Goal: Transaction & Acquisition: Purchase product/service

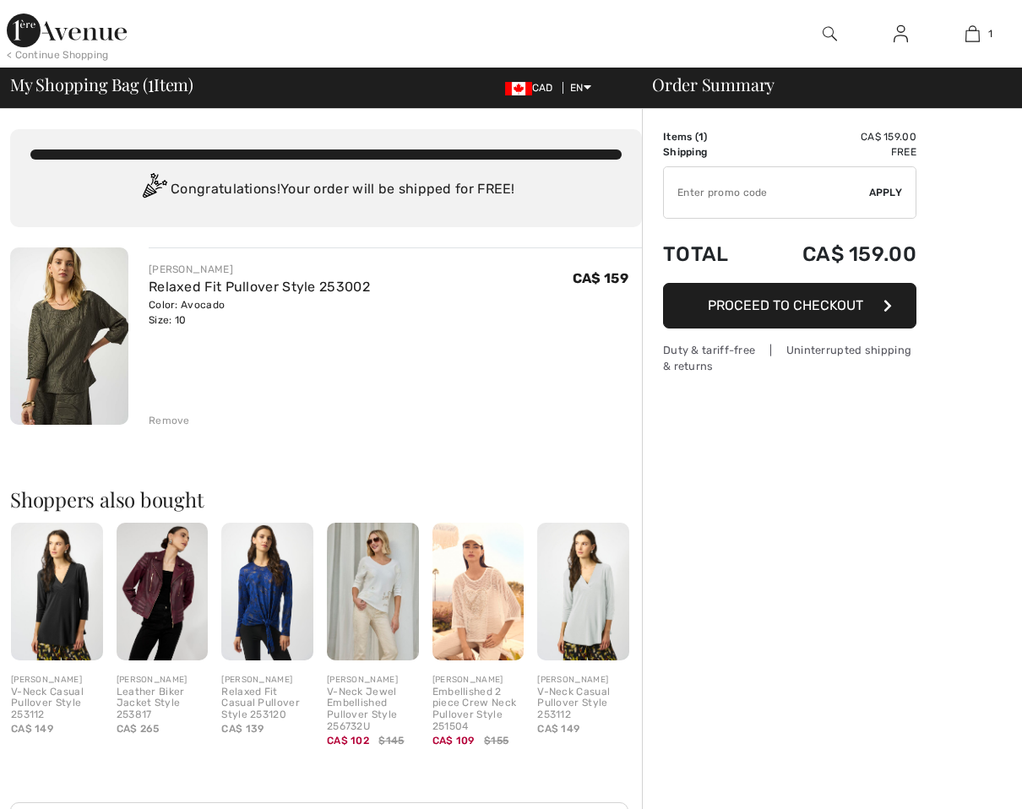
click at [164, 421] on div "Remove" at bounding box center [169, 420] width 41 height 15
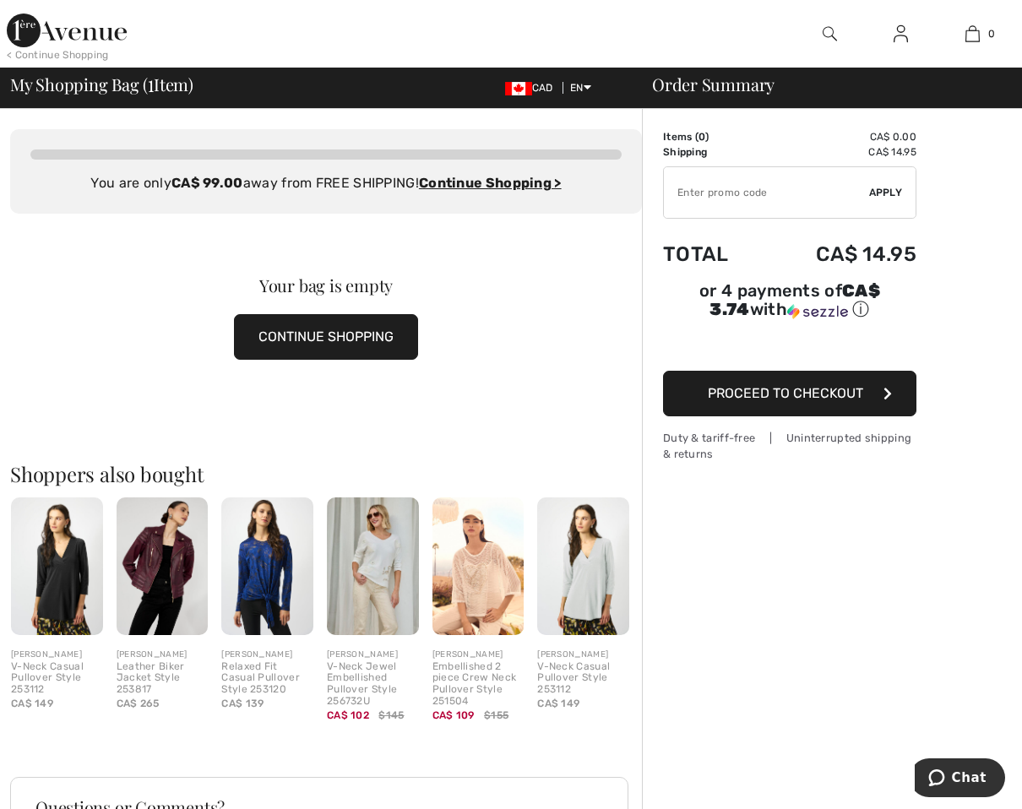
click at [45, 27] on img at bounding box center [67, 31] width 120 height 34
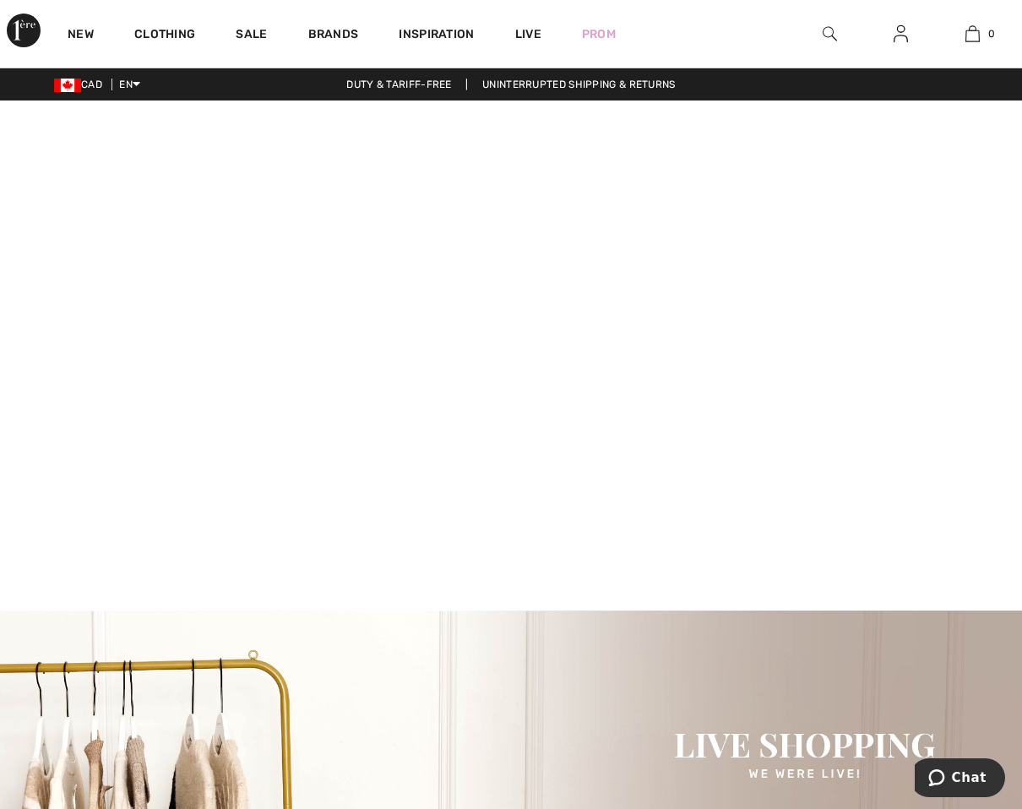
click at [711, 25] on div "New Clothing Sale Brands Inspiration Live Prom 0 Your bag is empty" at bounding box center [511, 34] width 1022 height 68
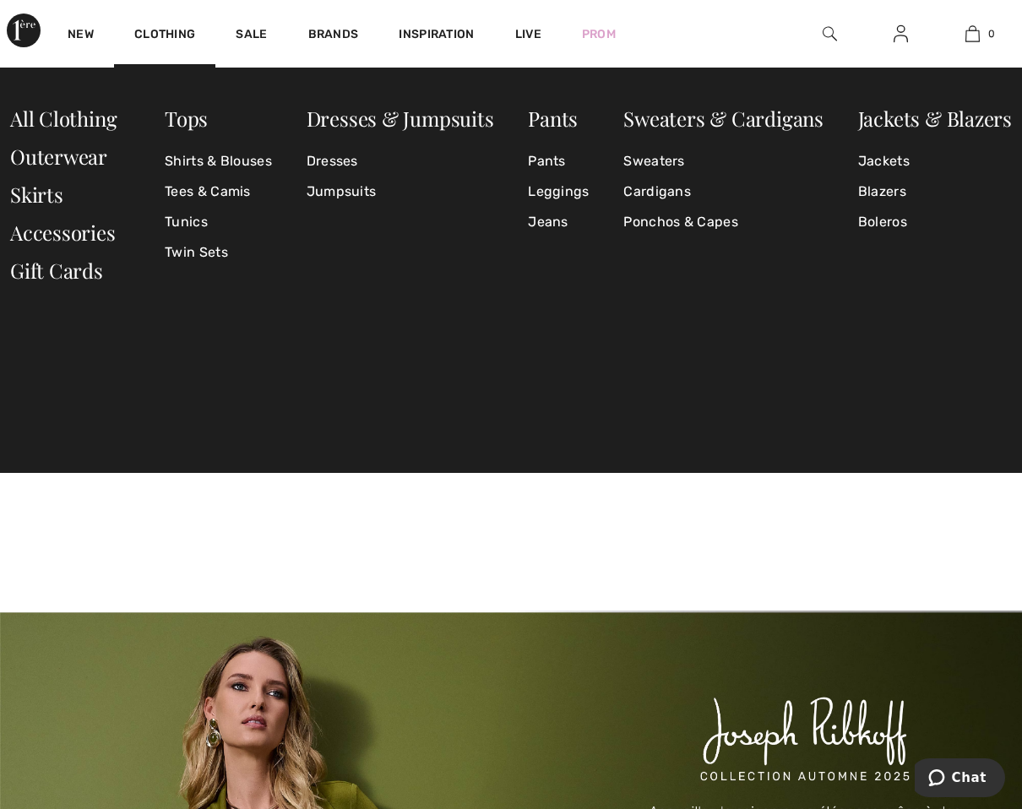
click at [830, 32] on img at bounding box center [830, 34] width 14 height 20
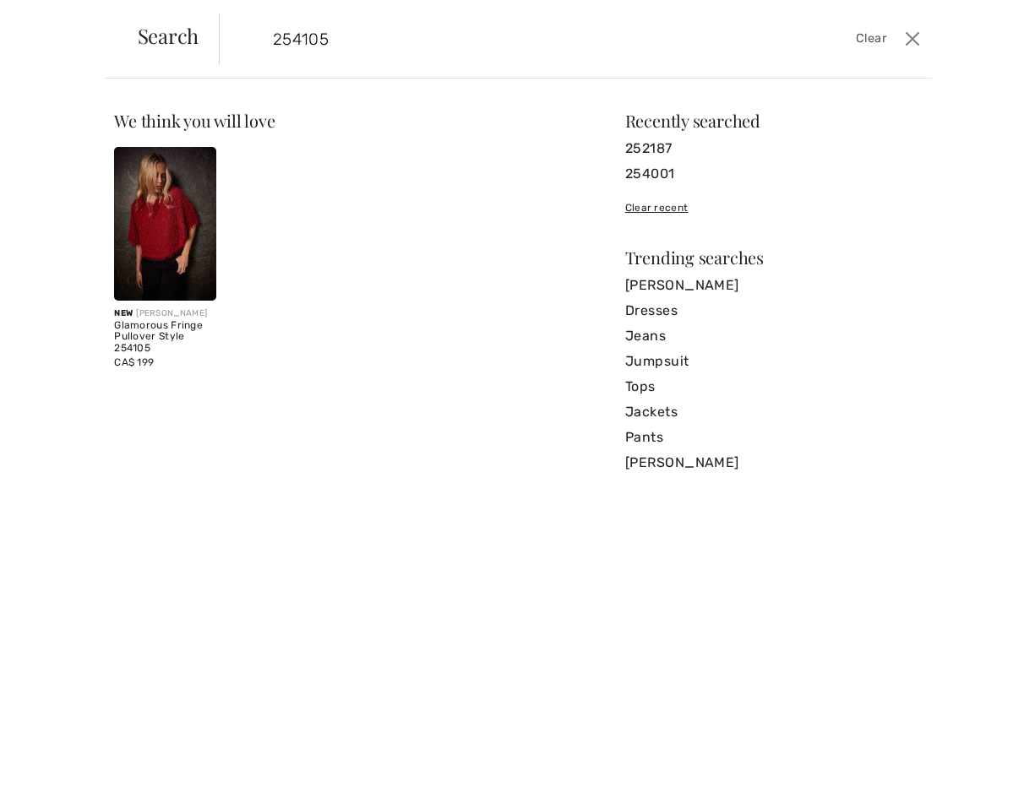
type input "254105"
drag, startPoint x: 351, startPoint y: 30, endPoint x: 35, endPoint y: 23, distance: 315.2
click at [35, 23] on div "Search 254105 Clear Sorry, no results found for " " Some helpful tips for your …" at bounding box center [517, 404] width 1035 height 809
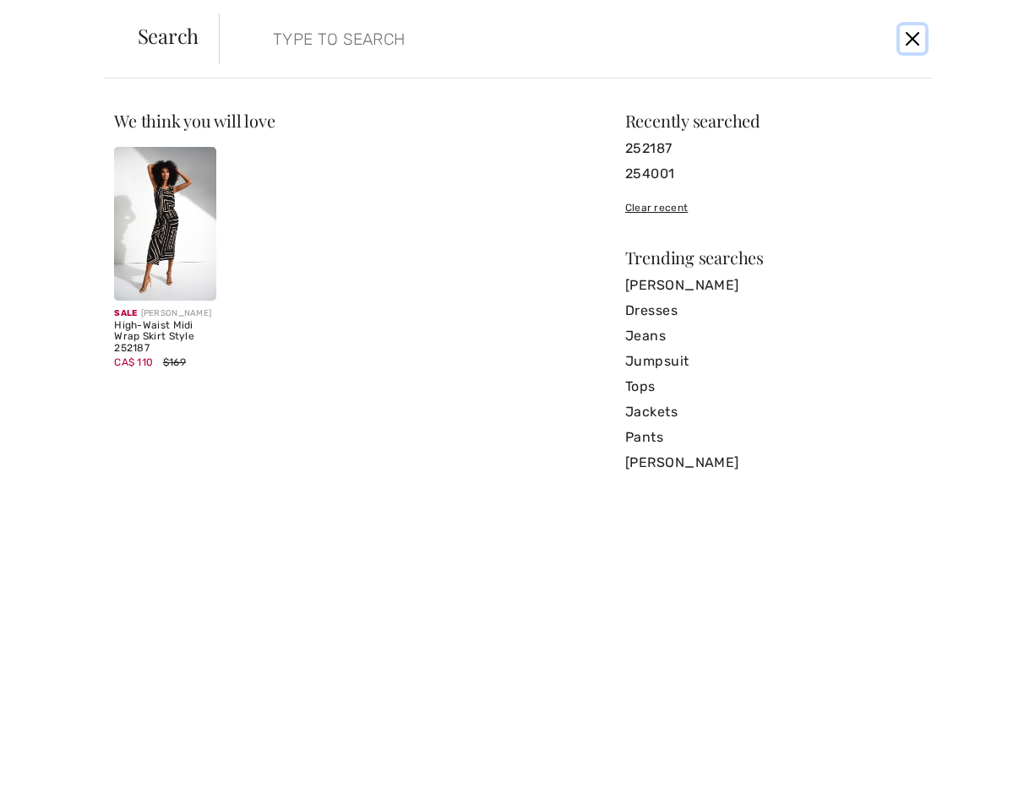
click at [920, 39] on button "Close" at bounding box center [912, 38] width 24 height 27
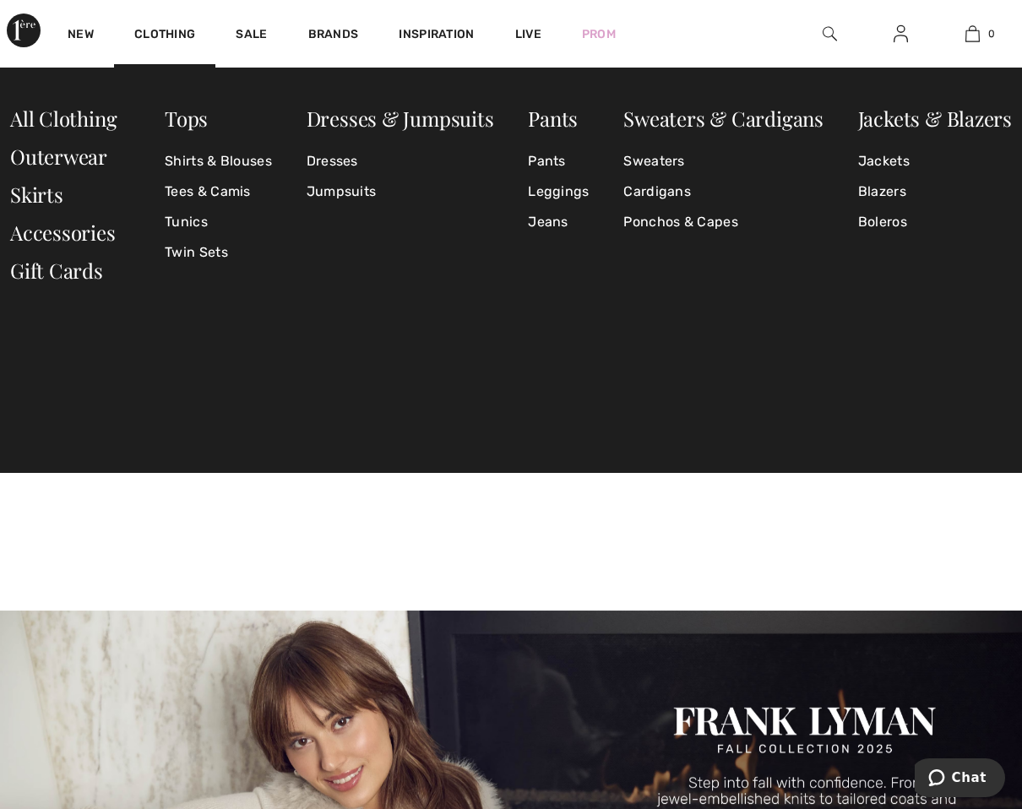
drag, startPoint x: 22, startPoint y: 27, endPoint x: 47, endPoint y: 26, distance: 25.4
click at [22, 27] on img at bounding box center [24, 31] width 34 height 34
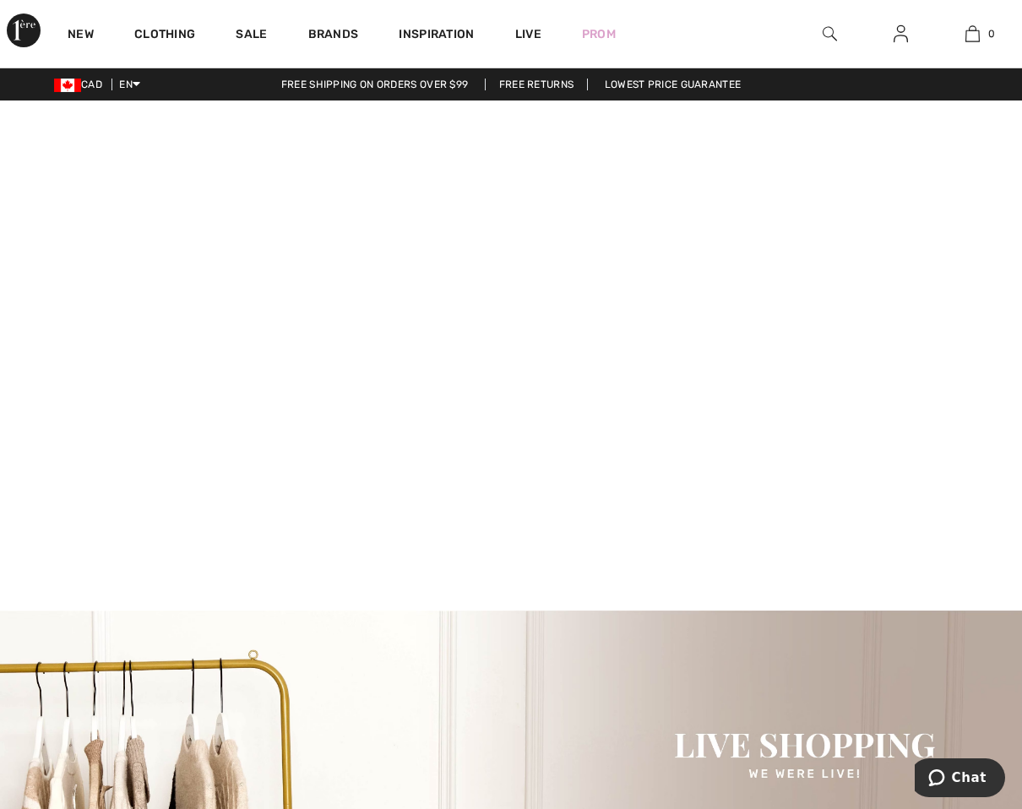
click at [823, 30] on img at bounding box center [830, 34] width 14 height 20
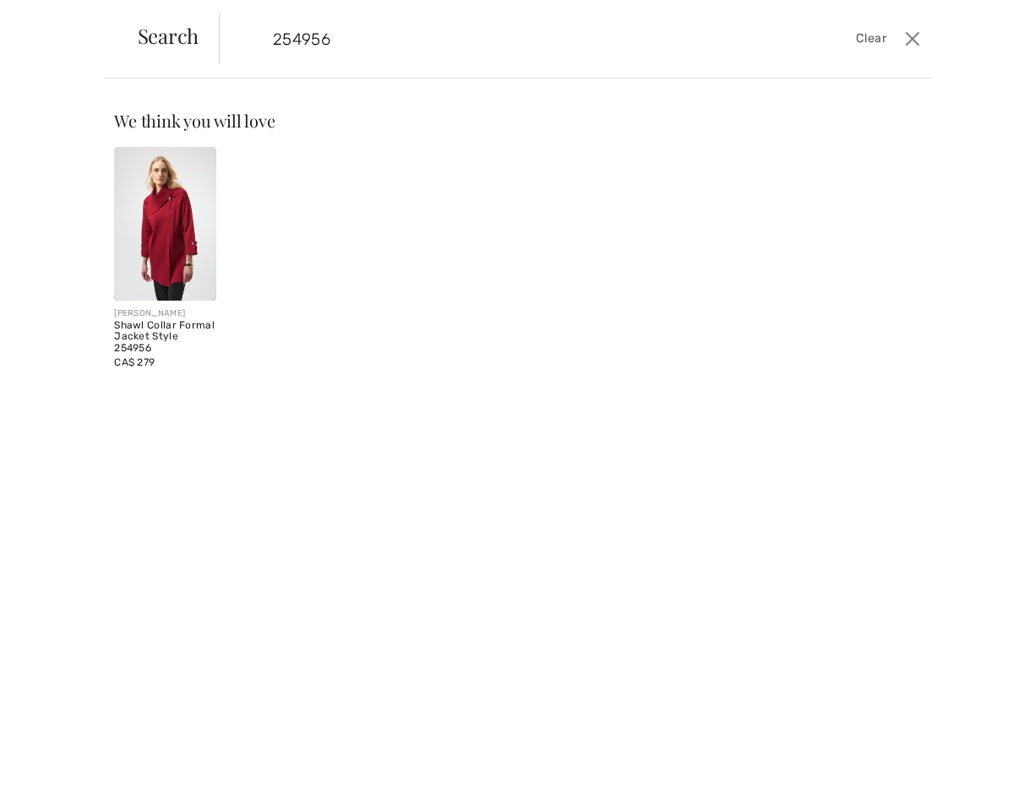
type input "254956"
click at [150, 220] on img at bounding box center [165, 224] width 102 height 154
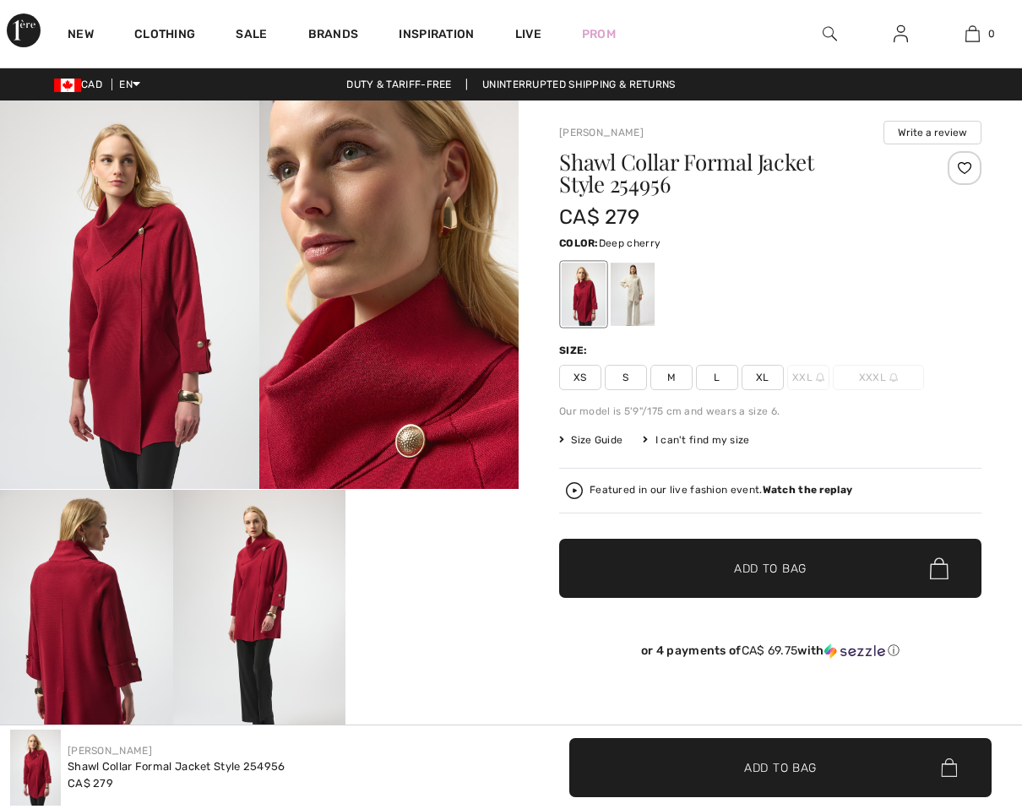
checkbox input "true"
click at [590, 433] on span "Size Guide" at bounding box center [590, 440] width 63 height 15
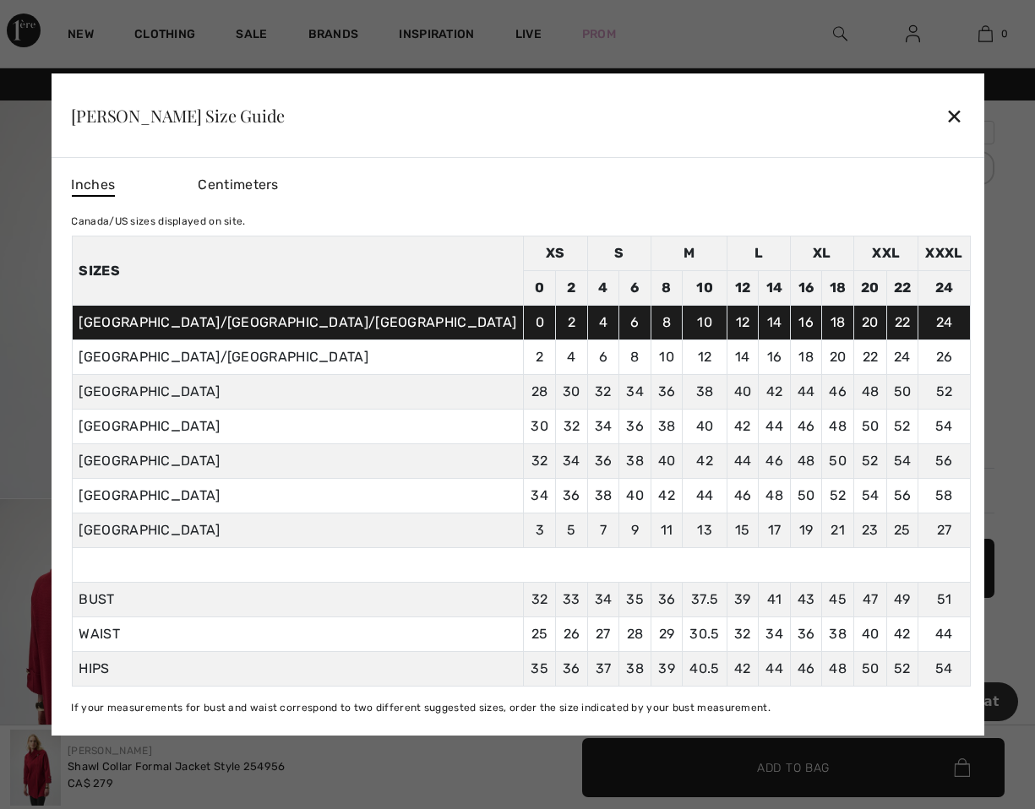
click at [945, 110] on div "✕" at bounding box center [954, 115] width 18 height 35
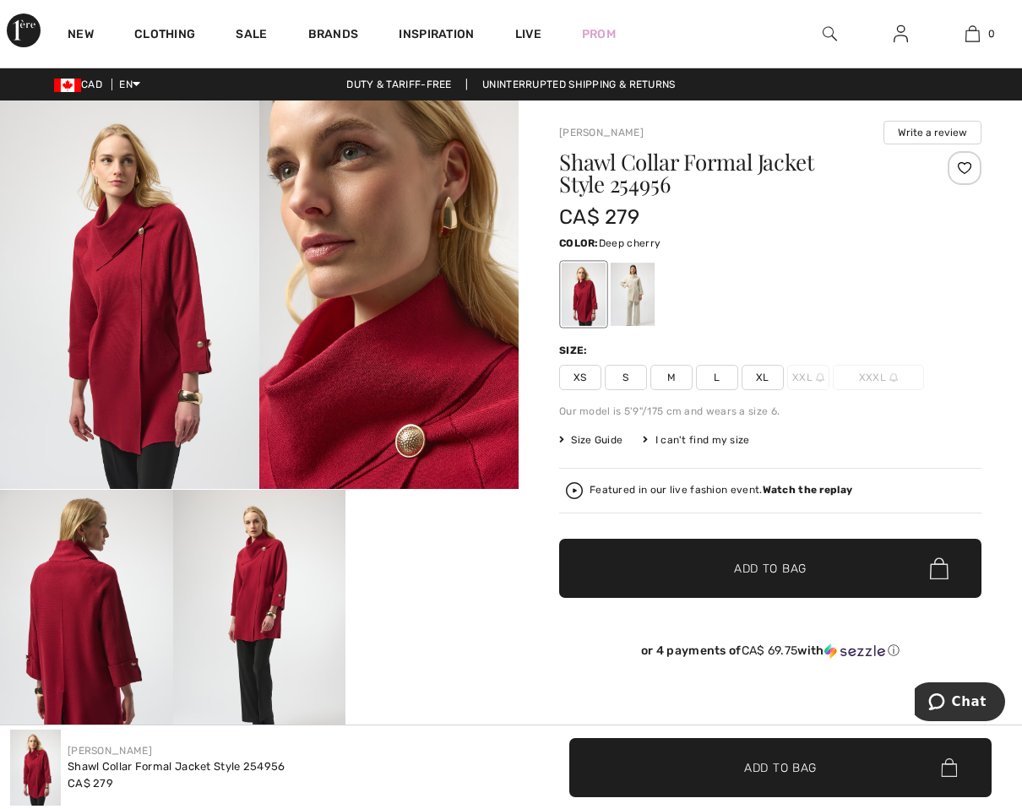
click at [750, 302] on div at bounding box center [770, 294] width 422 height 70
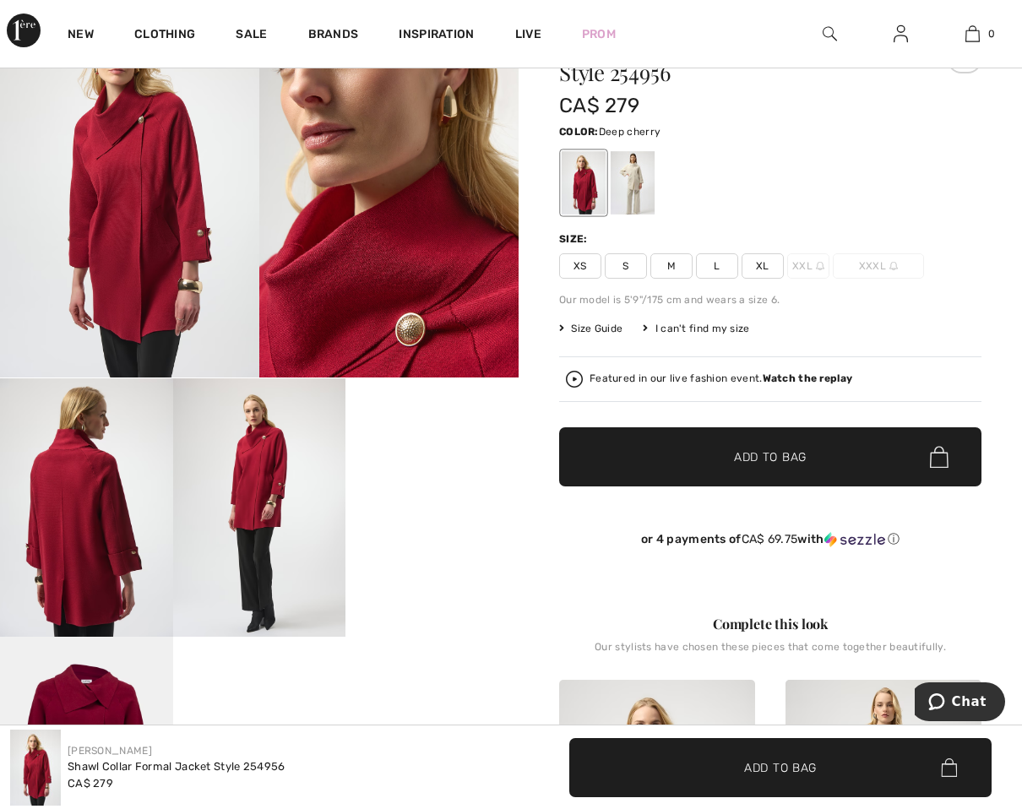
scroll to position [84, 0]
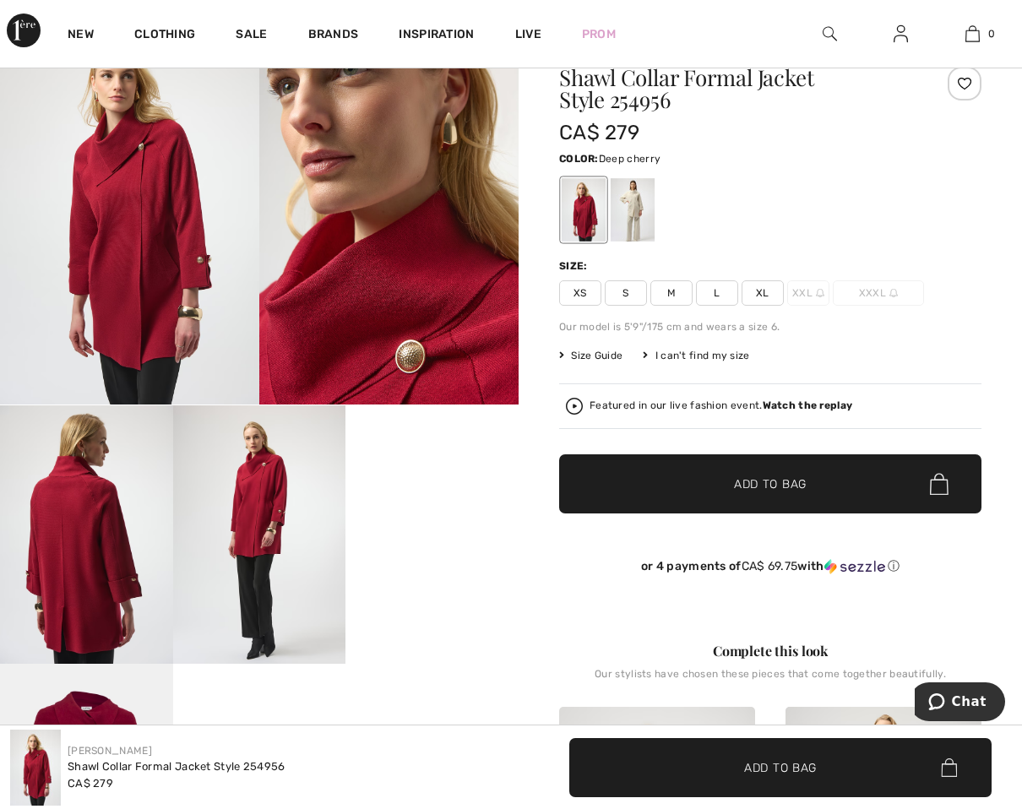
click at [727, 215] on div at bounding box center [770, 210] width 422 height 70
click at [655, 96] on h1 "Shawl Collar Formal Jacket Style 254956" at bounding box center [735, 89] width 352 height 44
copy h1 "254956"
click at [639, 101] on h1 "Shawl Collar Formal Jacket Style 254956" at bounding box center [735, 89] width 352 height 44
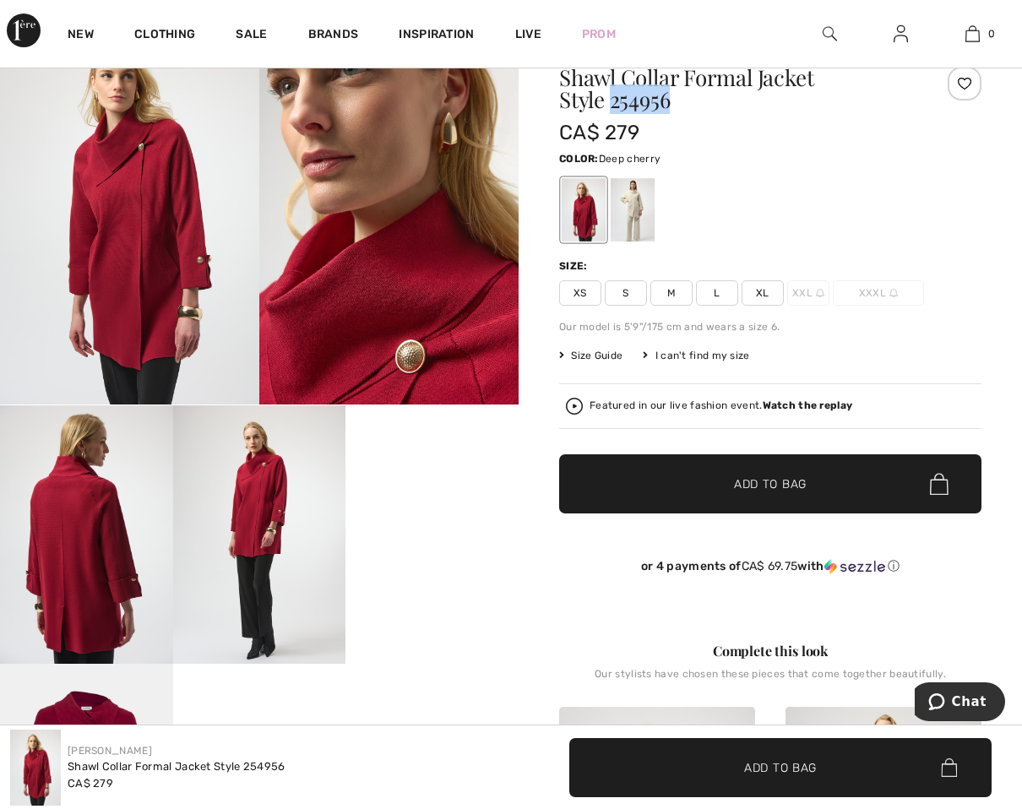
click at [639, 101] on h1 "Shawl Collar Formal Jacket Style 254956" at bounding box center [735, 89] width 352 height 44
click at [652, 102] on h1 "Shawl Collar Formal Jacket Style 254956" at bounding box center [735, 89] width 352 height 44
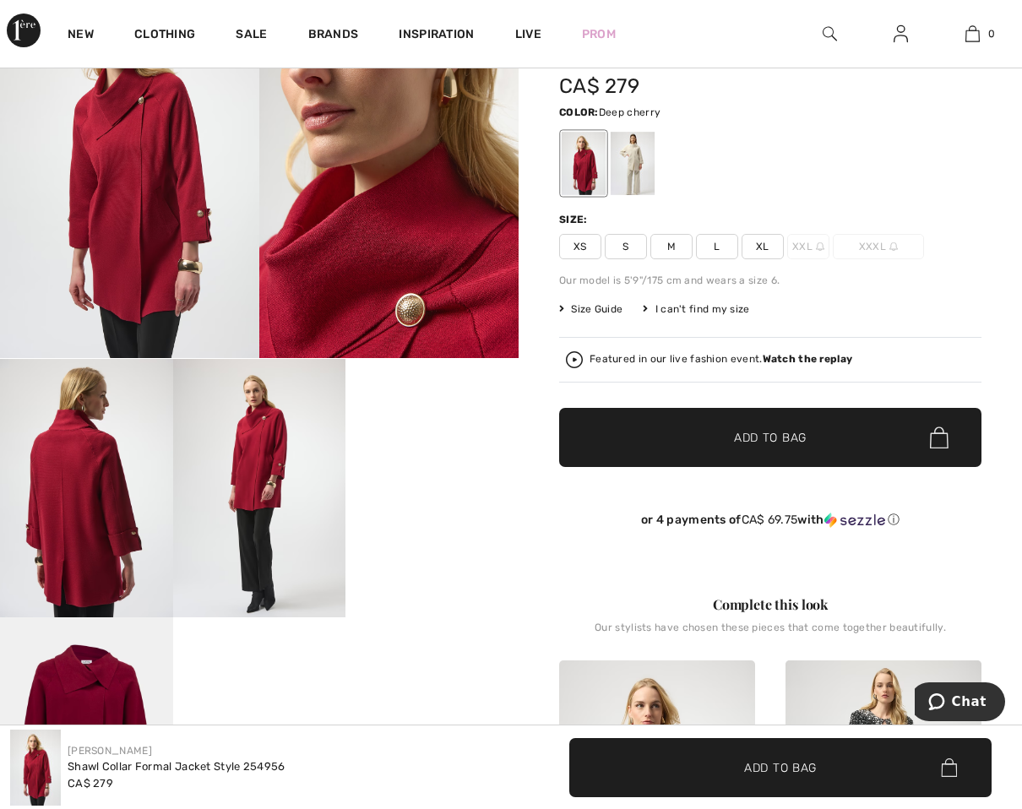
scroll to position [0, 0]
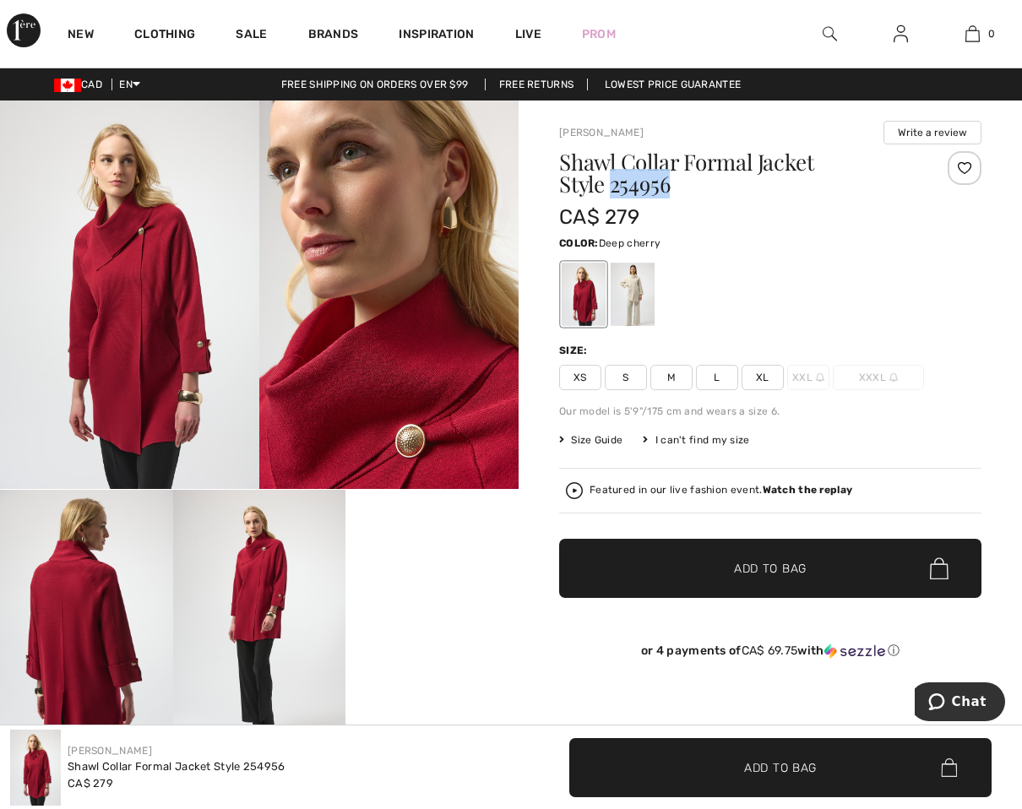
click at [31, 40] on img at bounding box center [24, 31] width 34 height 34
click at [831, 34] on img at bounding box center [830, 34] width 14 height 20
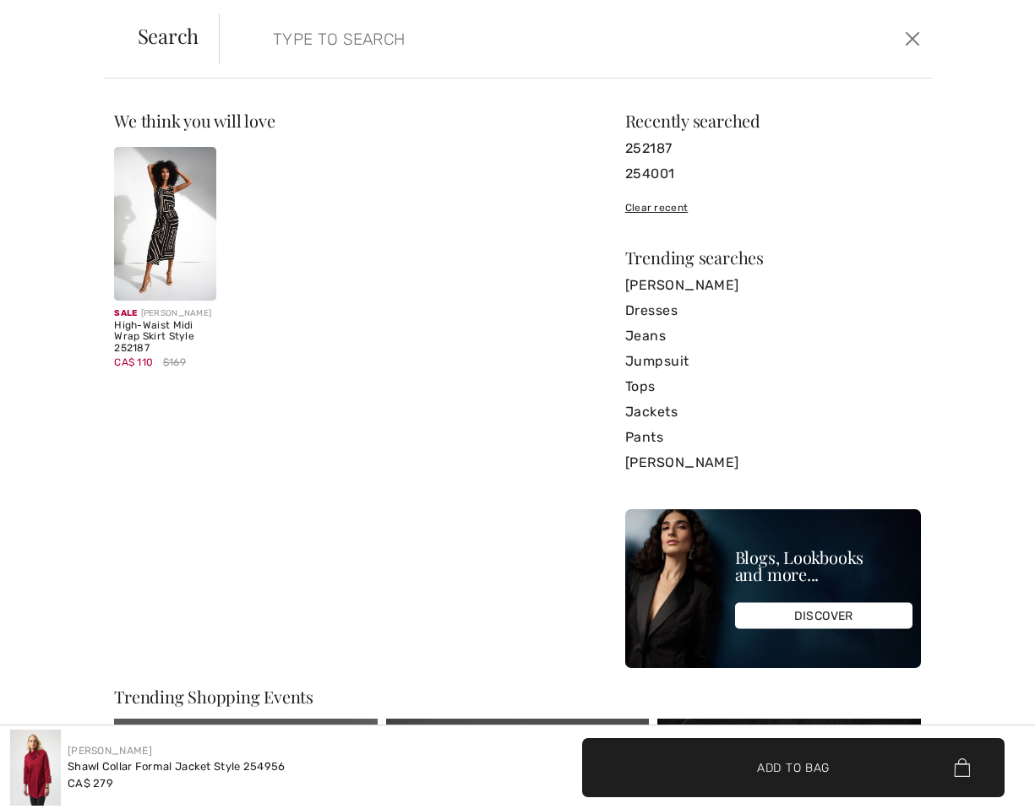
click at [398, 37] on input "search" at bounding box center [500, 39] width 480 height 51
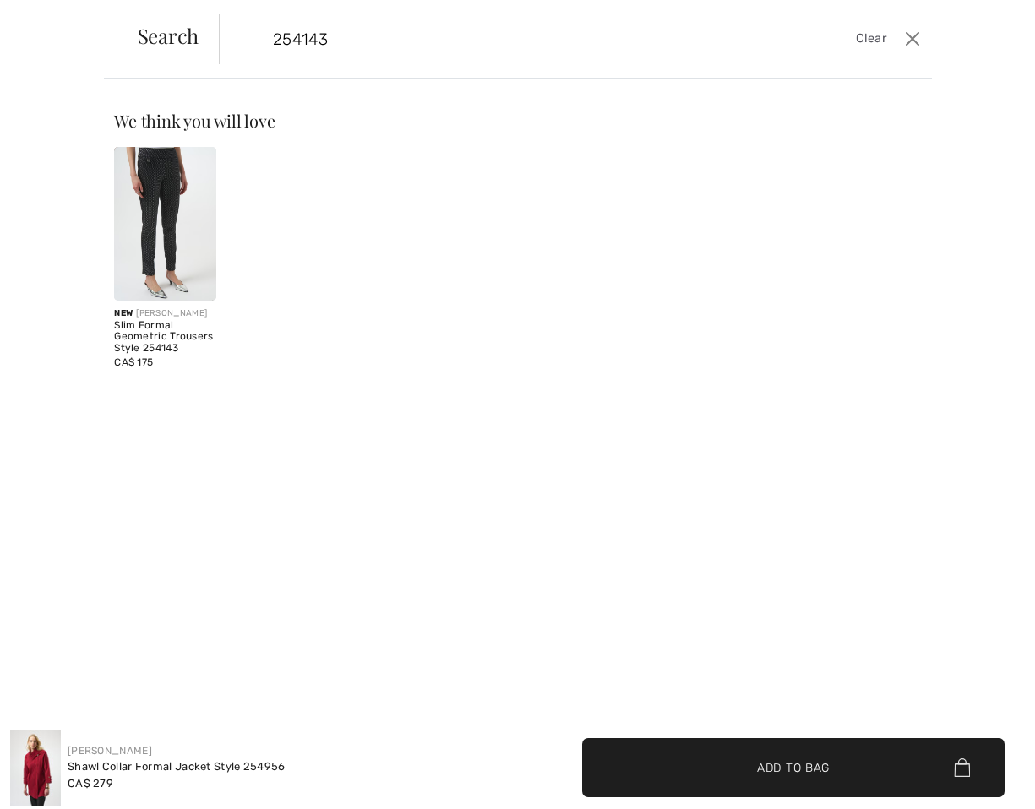
type input "254143"
click at [154, 206] on img at bounding box center [165, 224] width 102 height 154
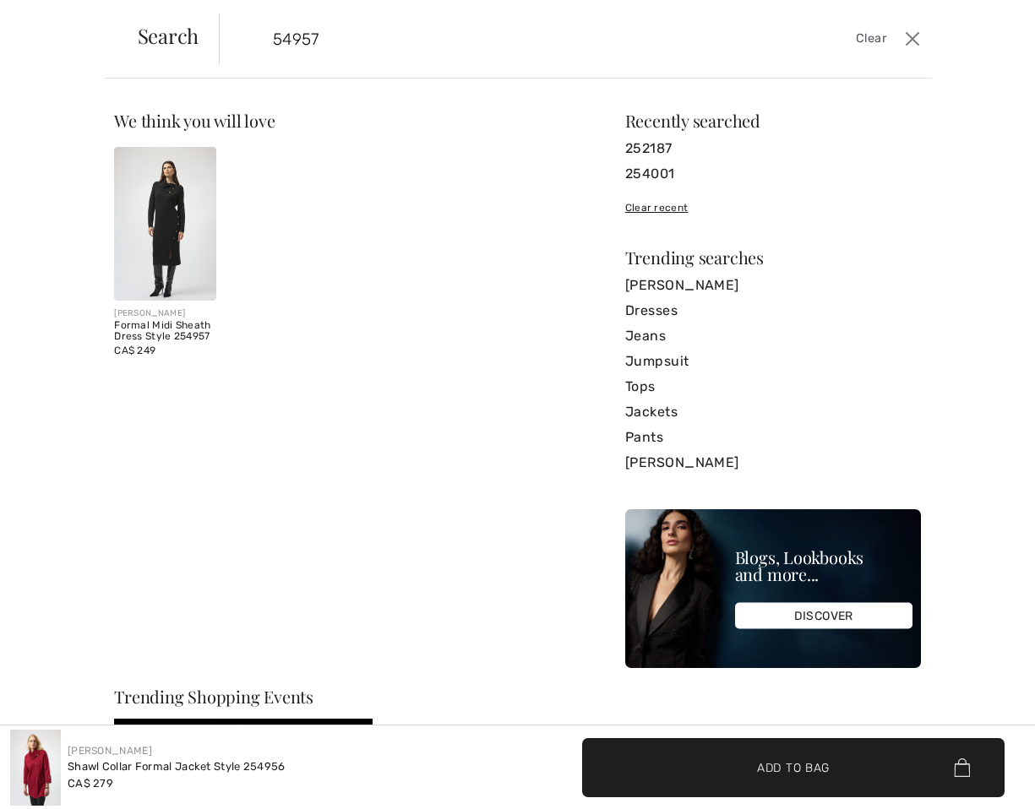
type input "54957"
click at [187, 198] on img at bounding box center [165, 224] width 102 height 154
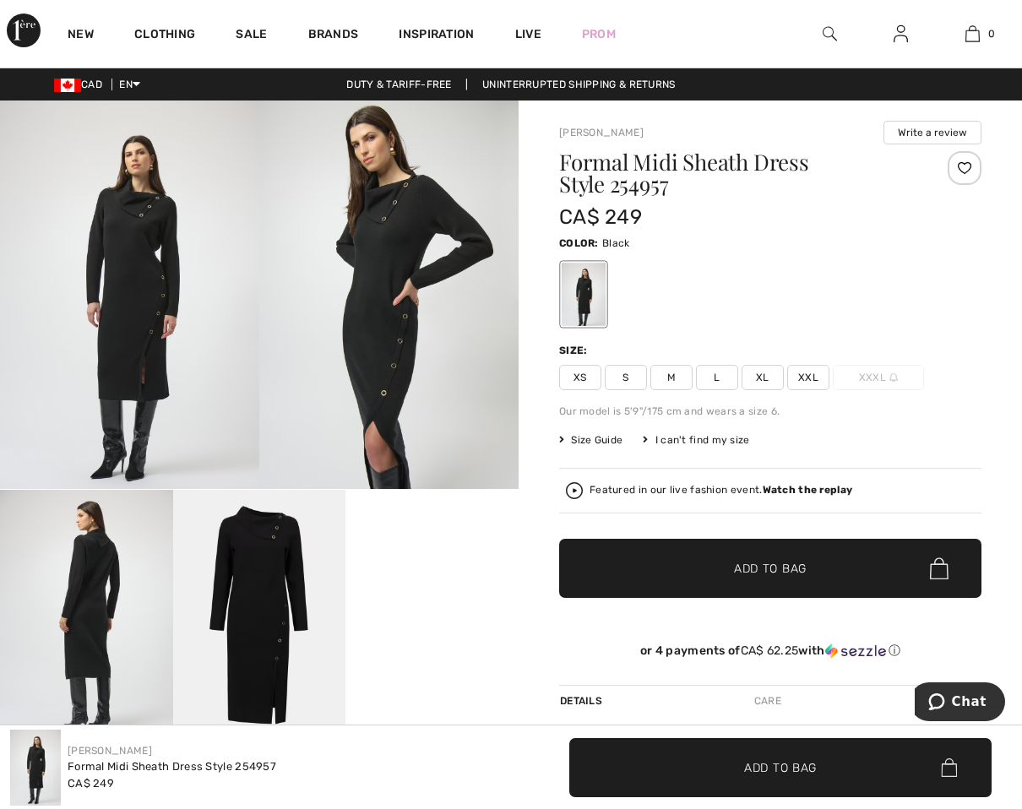
click at [117, 324] on img at bounding box center [129, 295] width 259 height 389
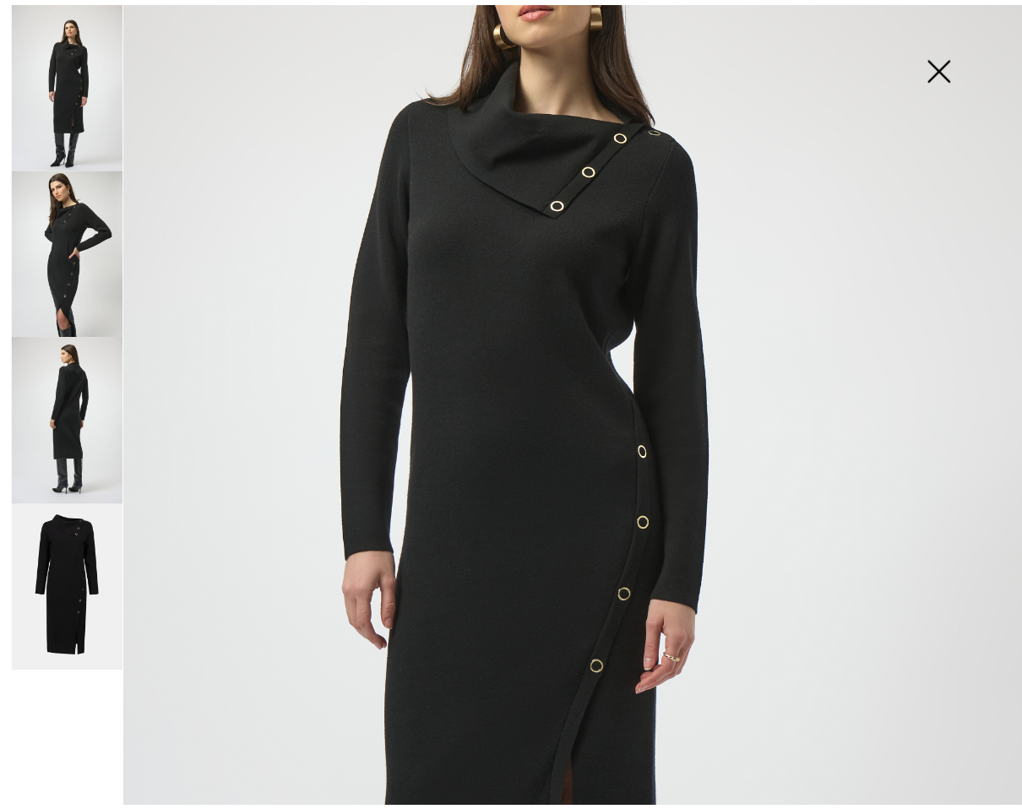
scroll to position [253, 0]
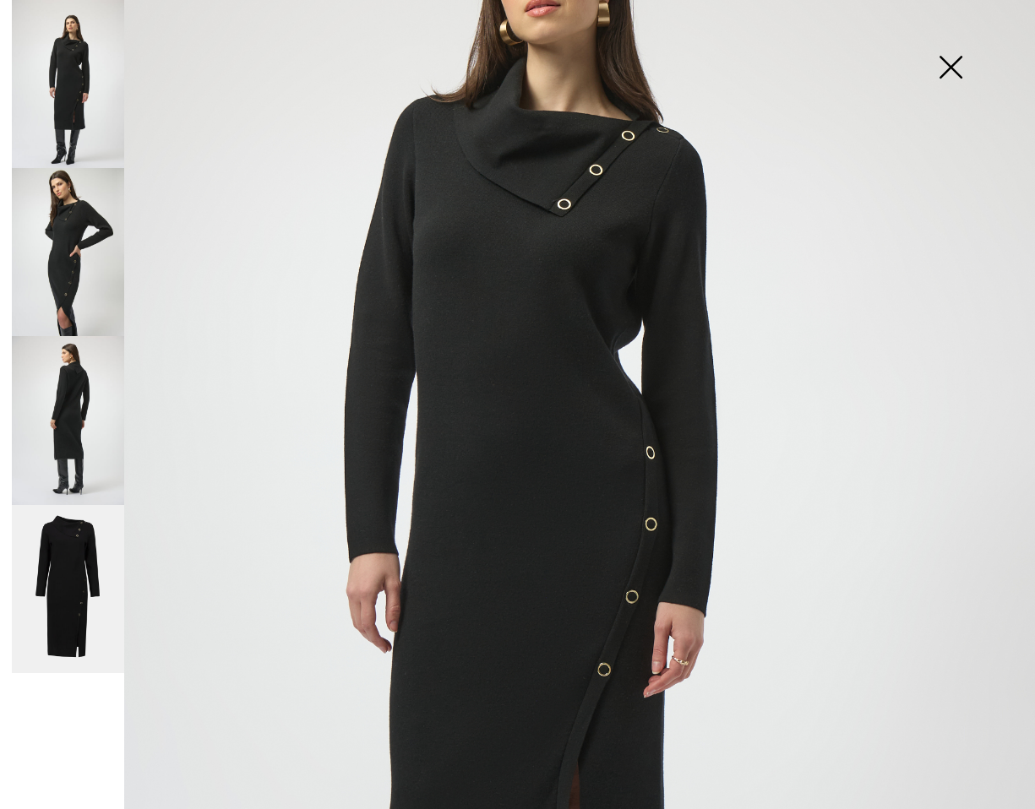
click at [953, 59] on img at bounding box center [950, 68] width 84 height 87
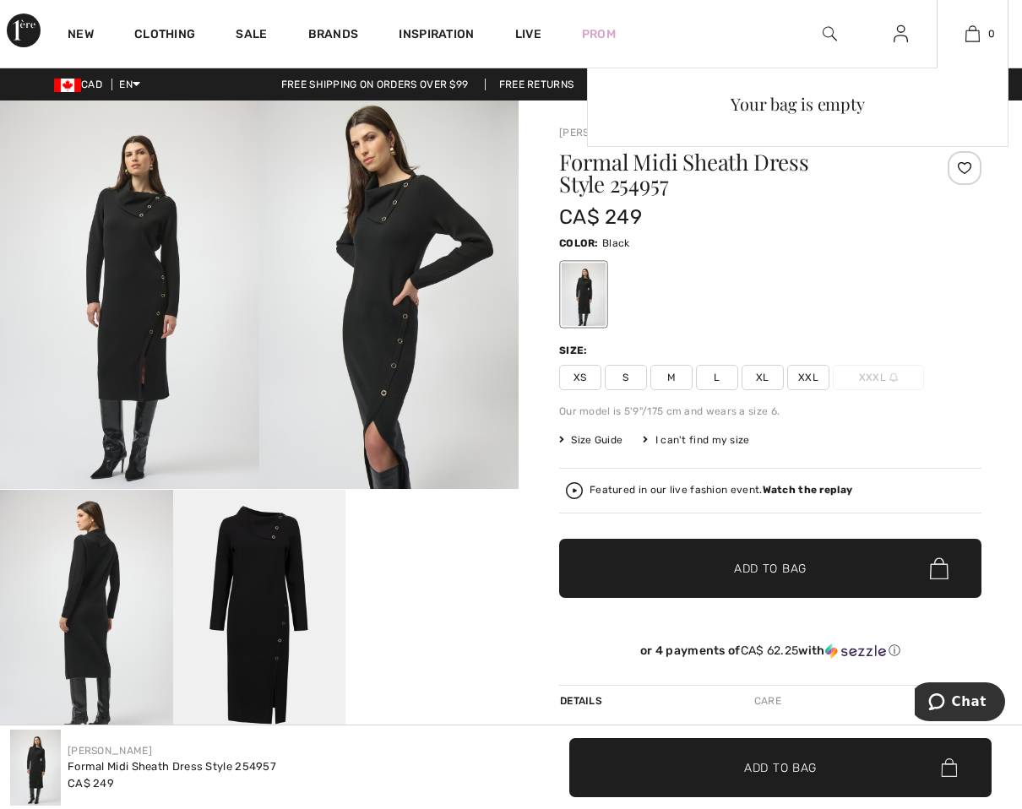
click at [743, 274] on div "Your bag is empty" at bounding box center [798, 218] width 422 height 300
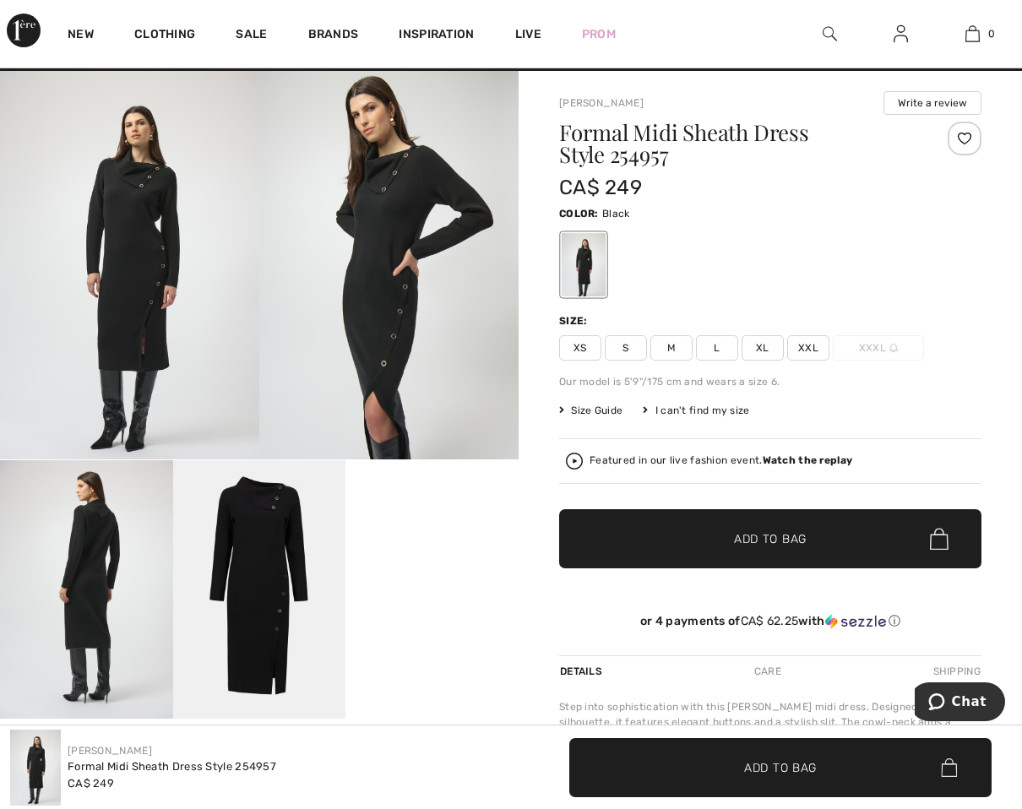
scroll to position [0, 0]
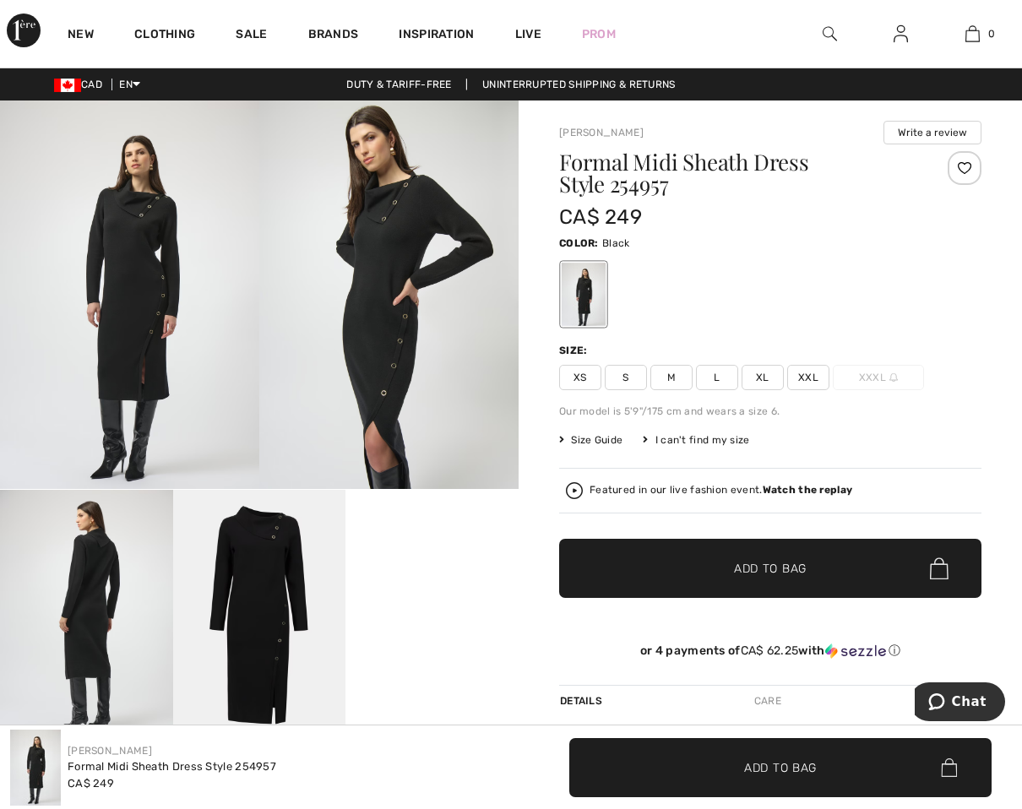
click at [723, 286] on div at bounding box center [770, 294] width 422 height 70
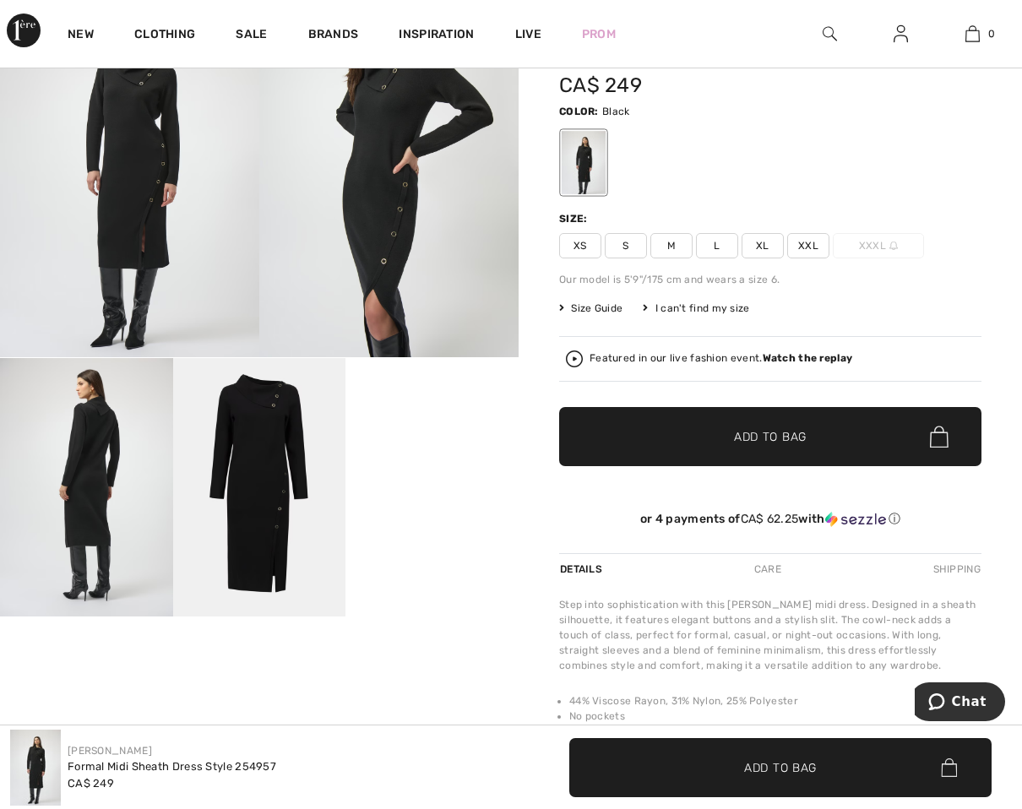
scroll to position [84, 0]
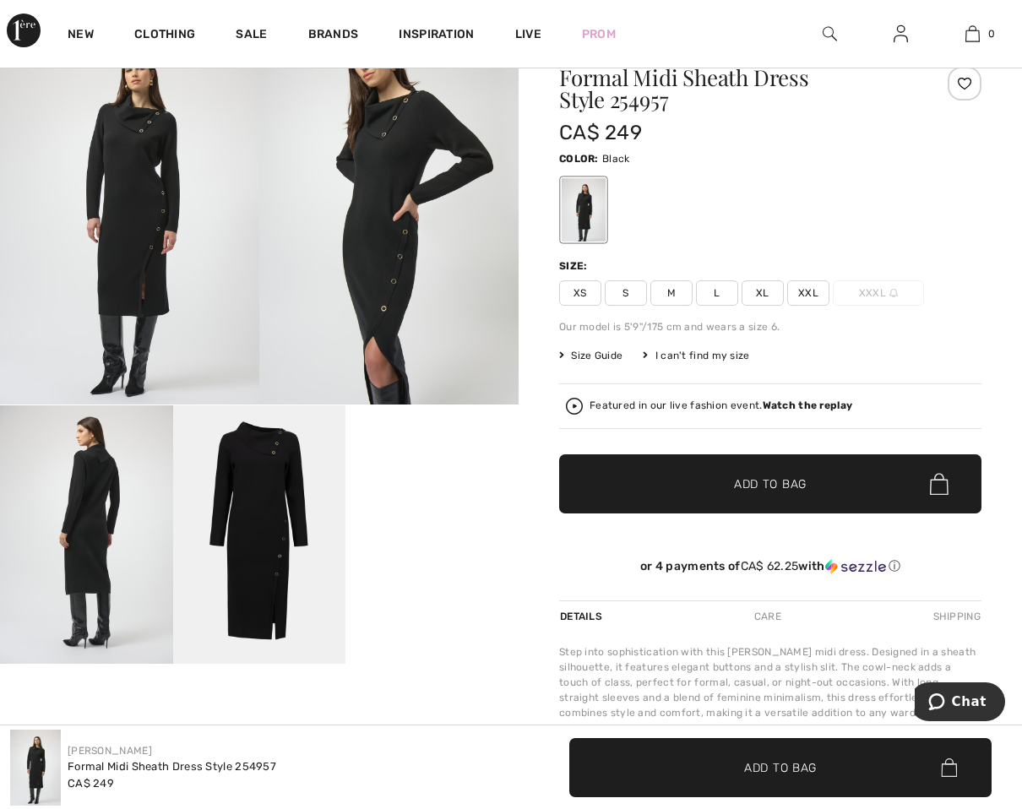
click at [84, 193] on img at bounding box center [129, 210] width 259 height 389
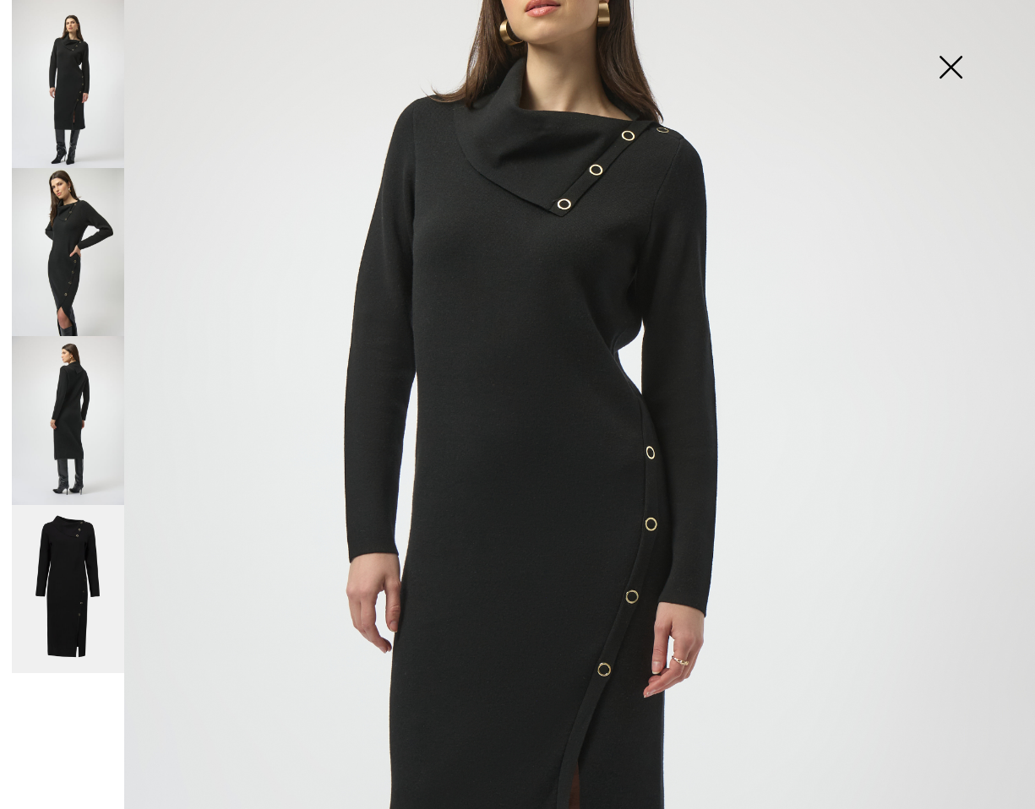
click at [957, 70] on img at bounding box center [950, 68] width 84 height 87
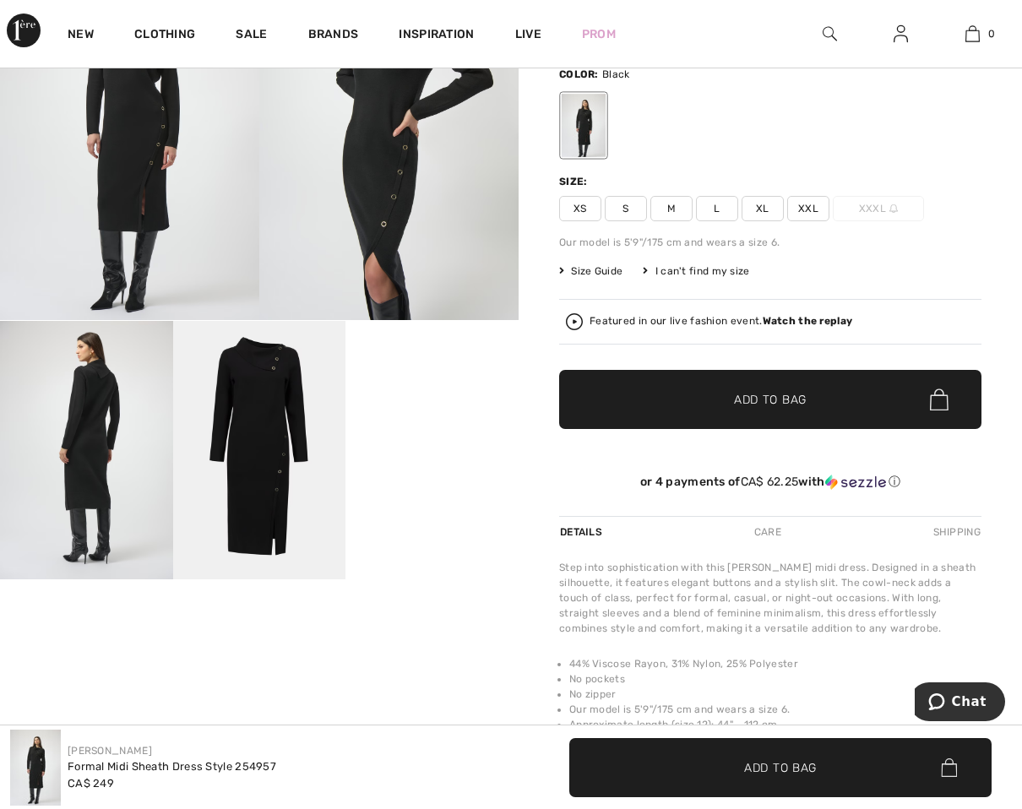
scroll to position [0, 0]
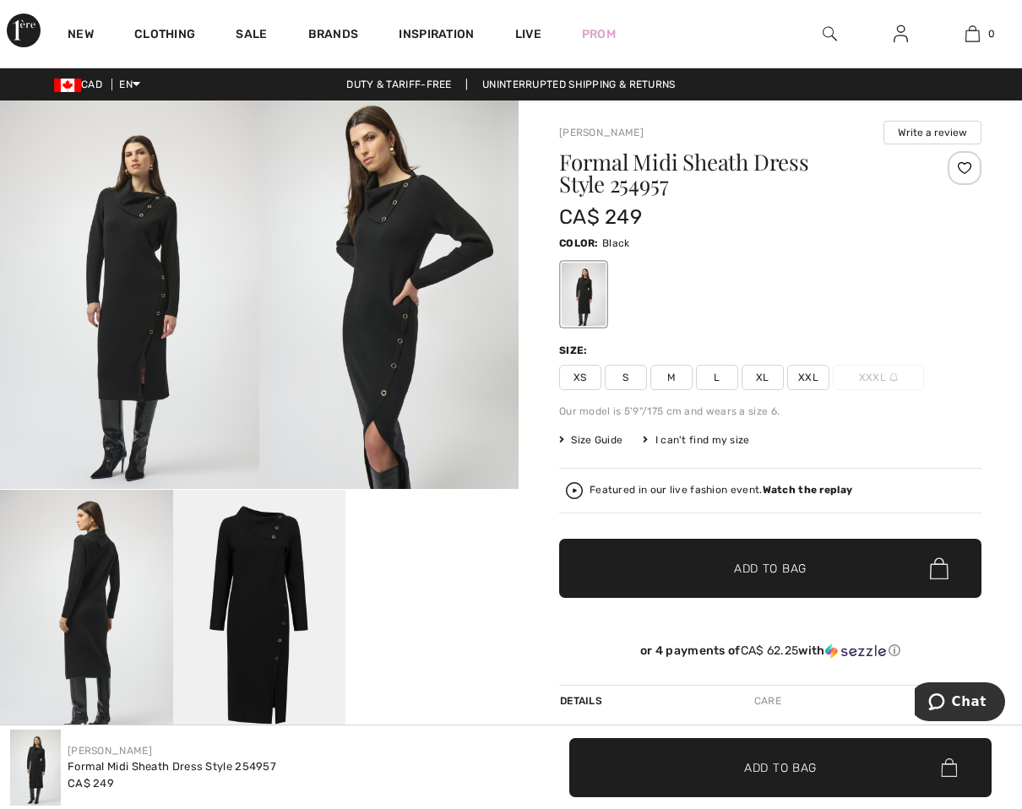
click at [698, 283] on div at bounding box center [770, 294] width 422 height 70
click at [649, 188] on h1 "Formal Midi Sheath Dress Style 254957" at bounding box center [735, 173] width 352 height 44
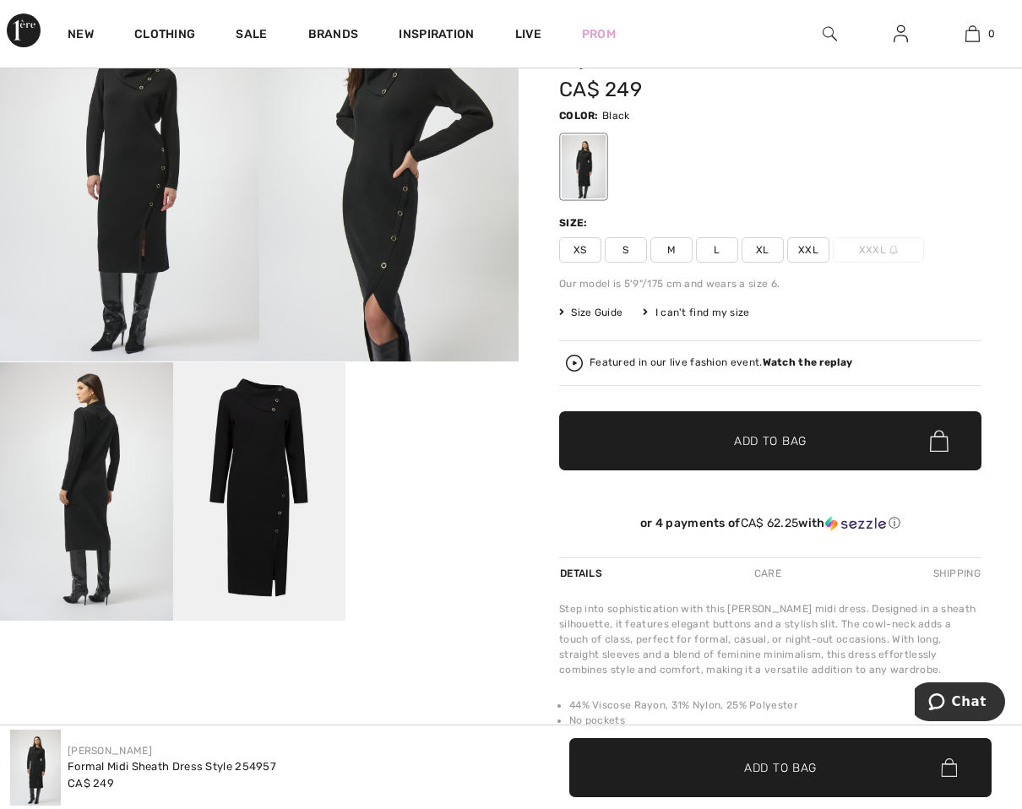
scroll to position [84, 0]
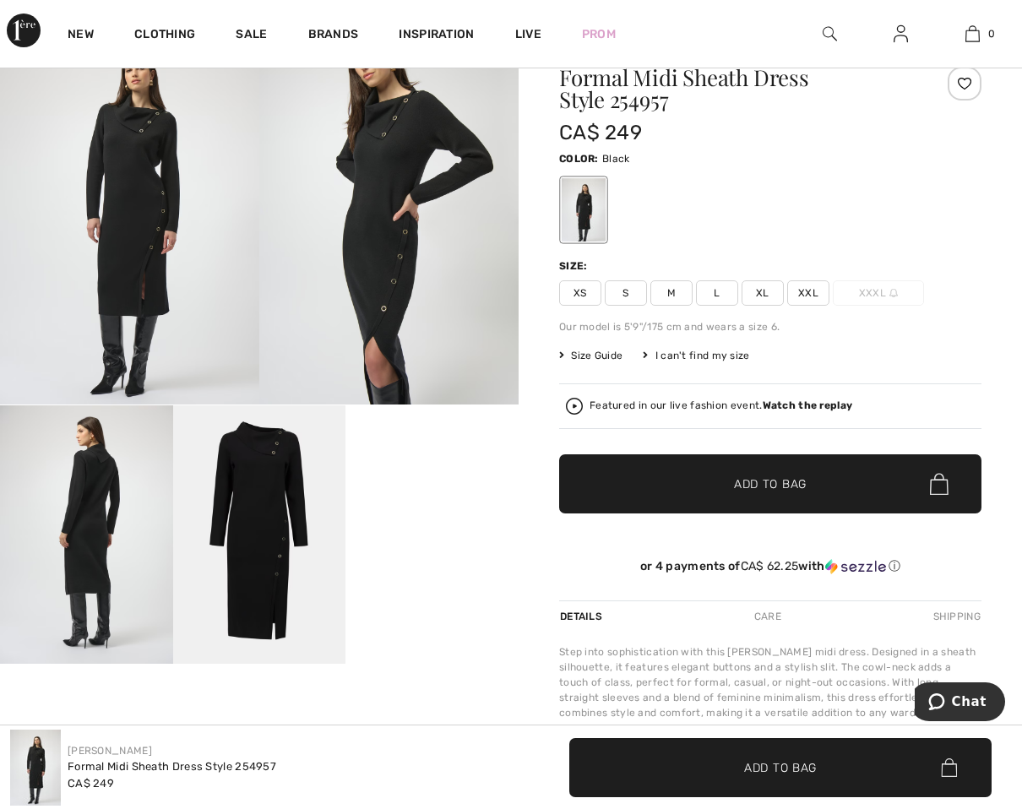
click at [655, 103] on h1 "Formal Midi Sheath Dress Style 254957" at bounding box center [735, 89] width 352 height 44
copy h1 "254957"
click at [585, 359] on span "Size Guide" at bounding box center [590, 355] width 63 height 15
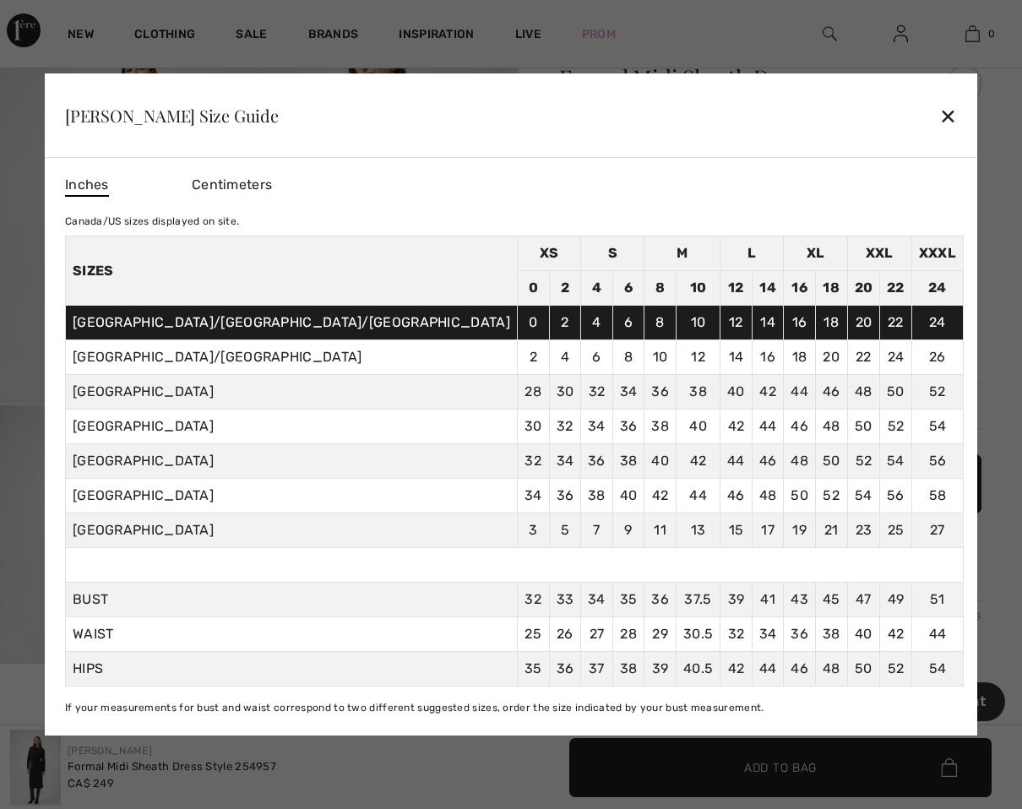
click at [939, 105] on div "✕" at bounding box center [948, 115] width 18 height 35
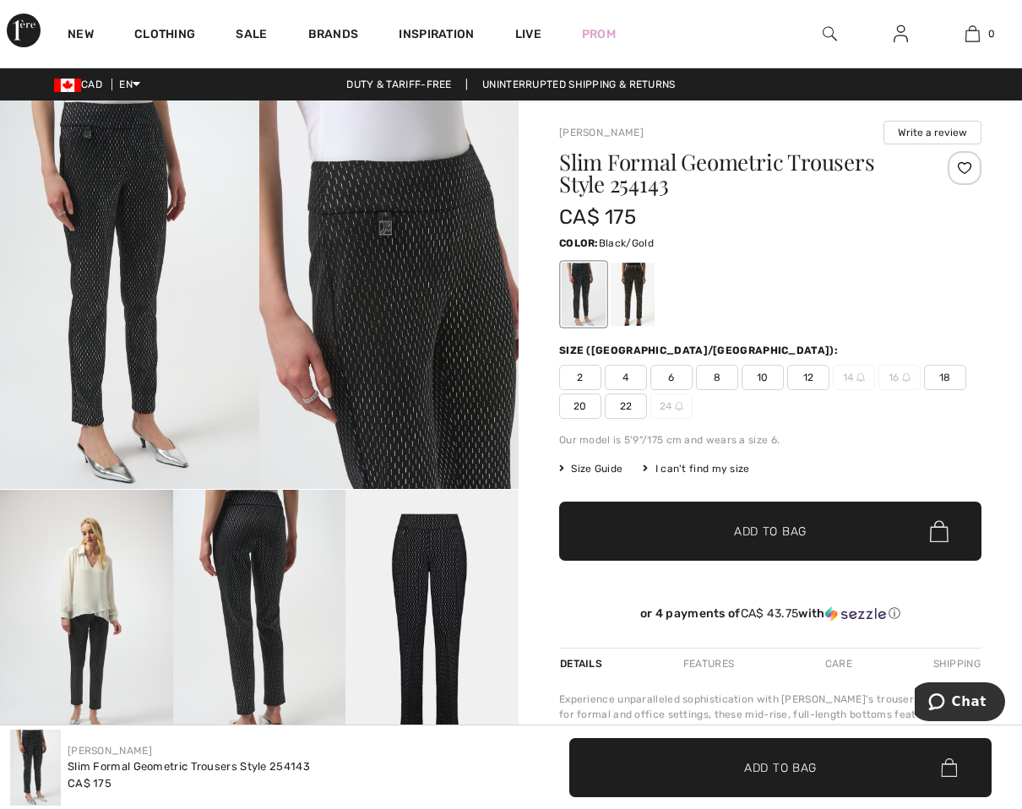
click at [631, 280] on div at bounding box center [633, 294] width 44 height 63
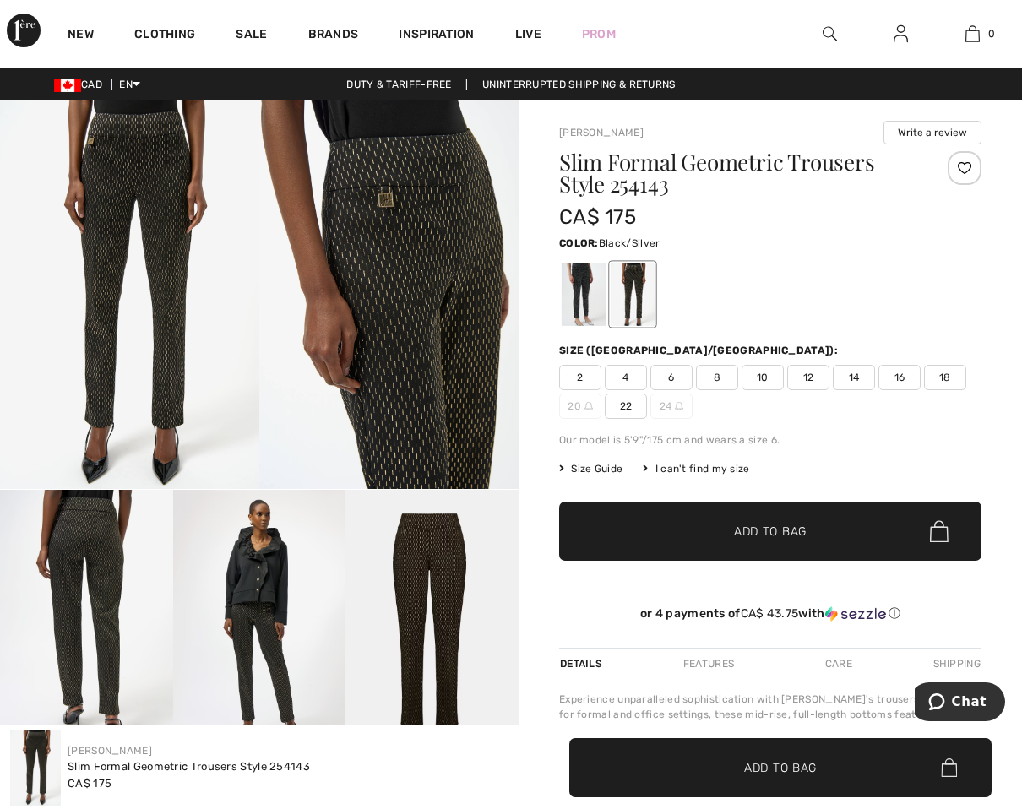
click at [589, 273] on div at bounding box center [584, 294] width 44 height 63
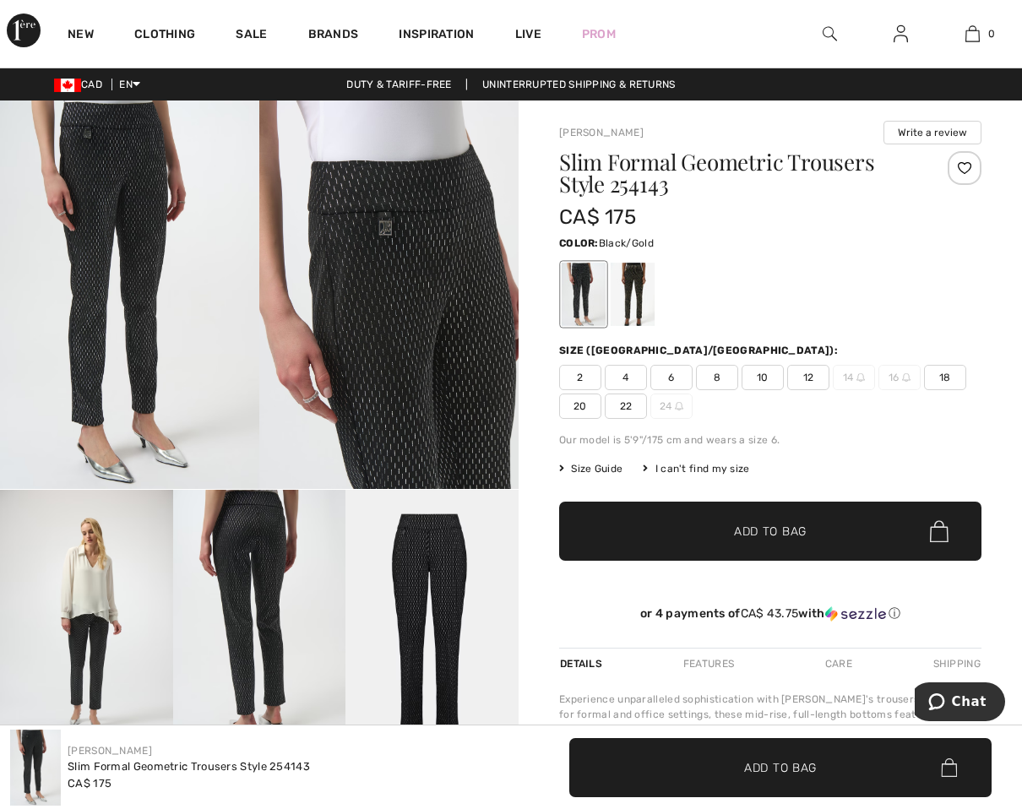
click at [637, 278] on div at bounding box center [633, 294] width 44 height 63
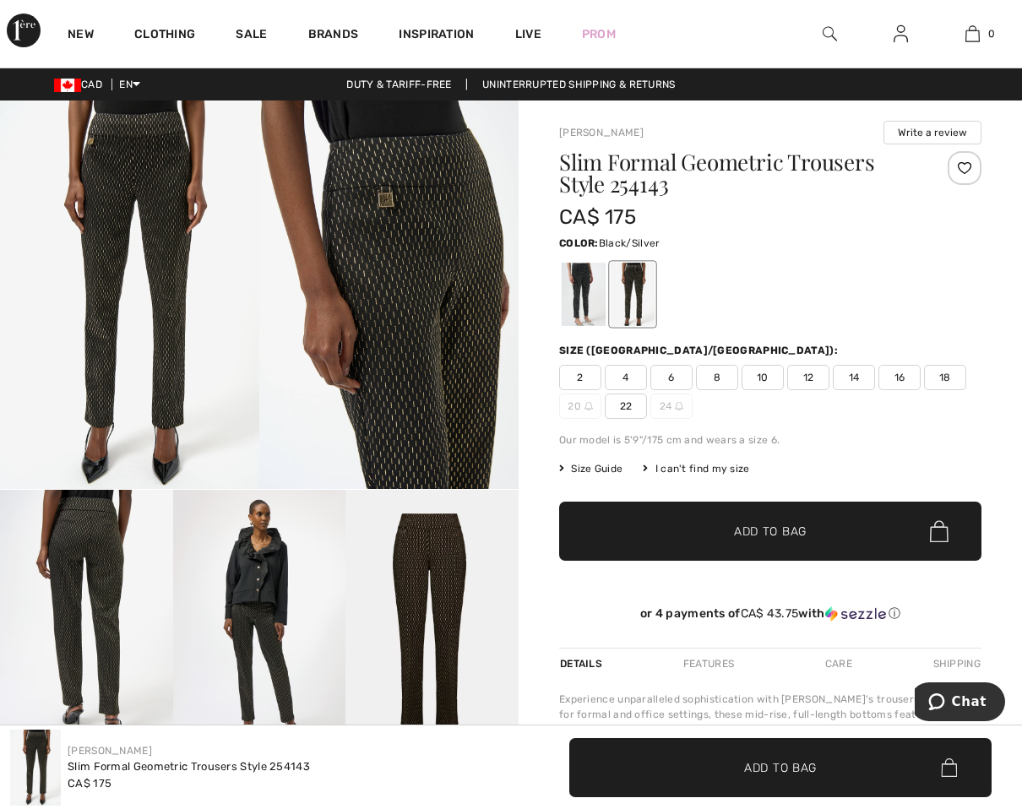
click at [588, 291] on div at bounding box center [584, 294] width 44 height 63
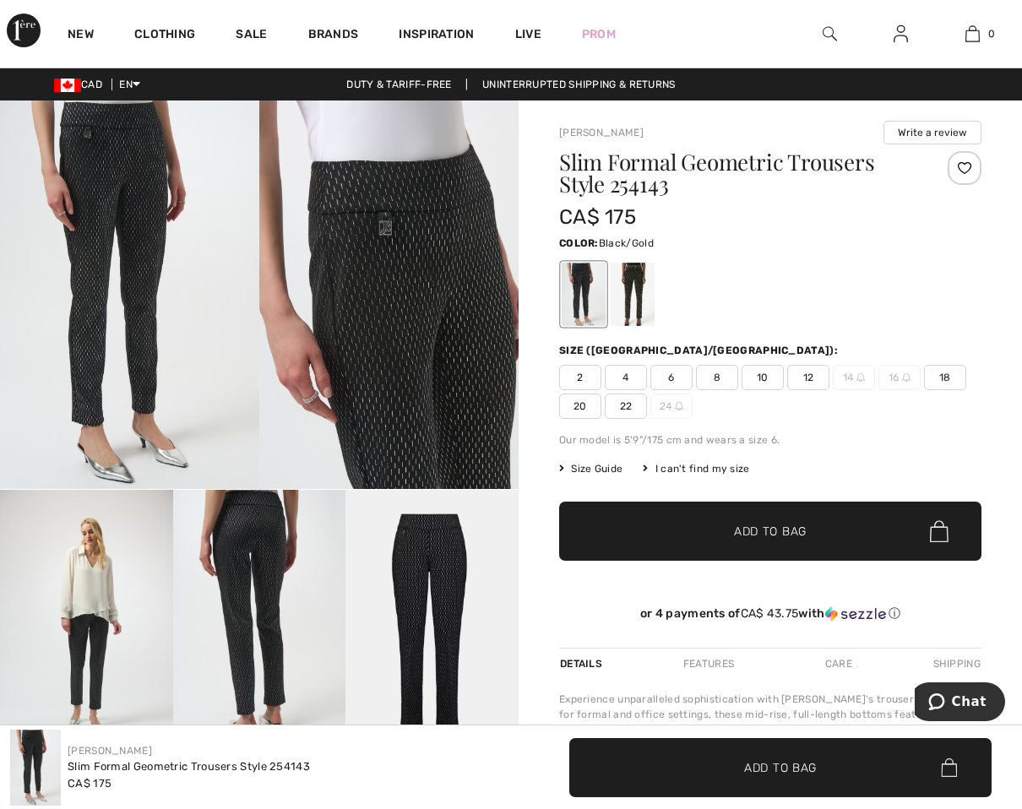
click at [631, 292] on div at bounding box center [633, 294] width 44 height 63
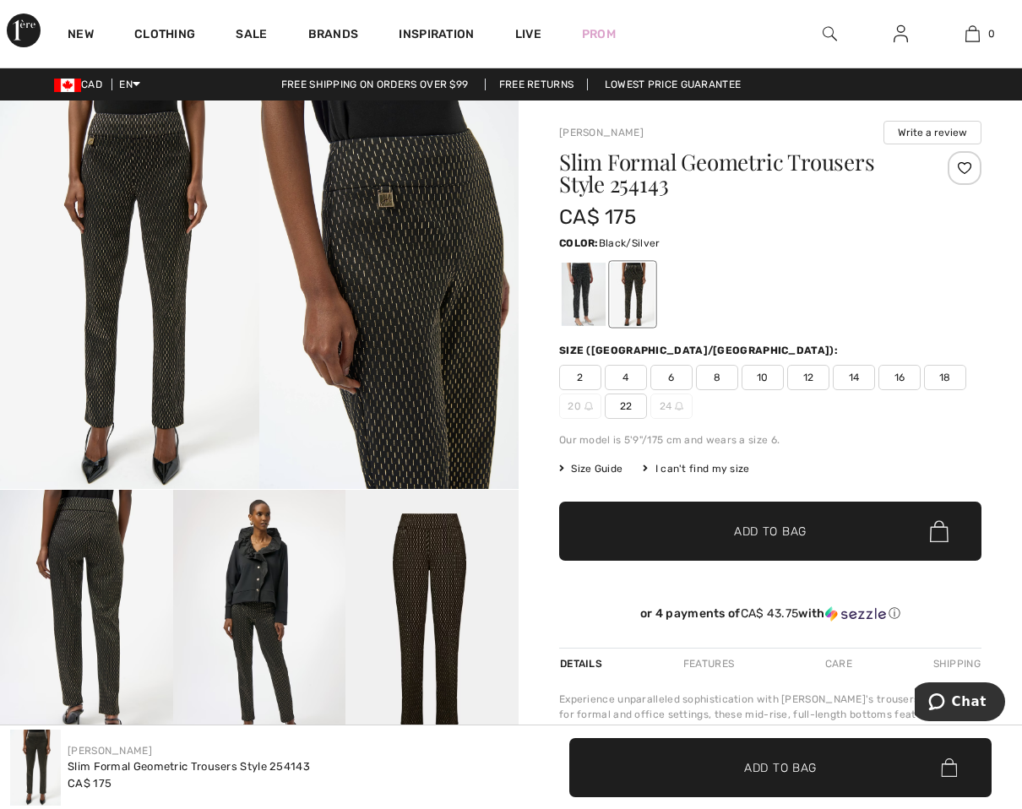
click at [584, 293] on div at bounding box center [584, 294] width 44 height 63
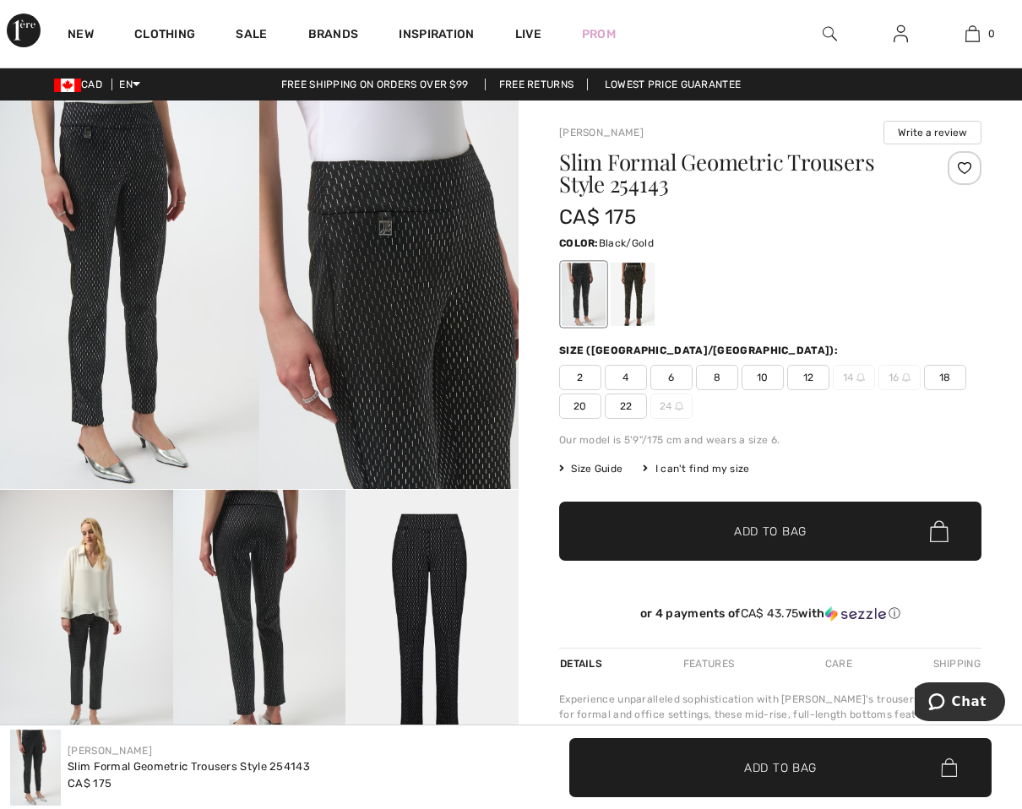
click at [618, 284] on div at bounding box center [633, 294] width 44 height 63
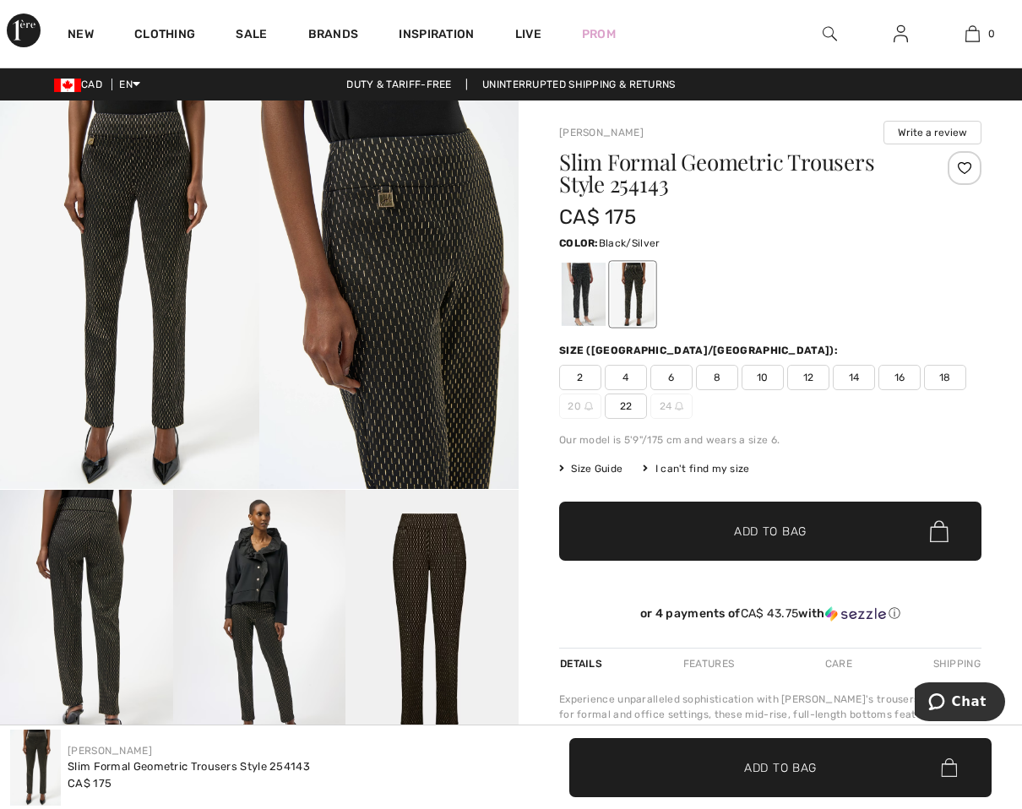
click at [577, 289] on div at bounding box center [584, 294] width 44 height 63
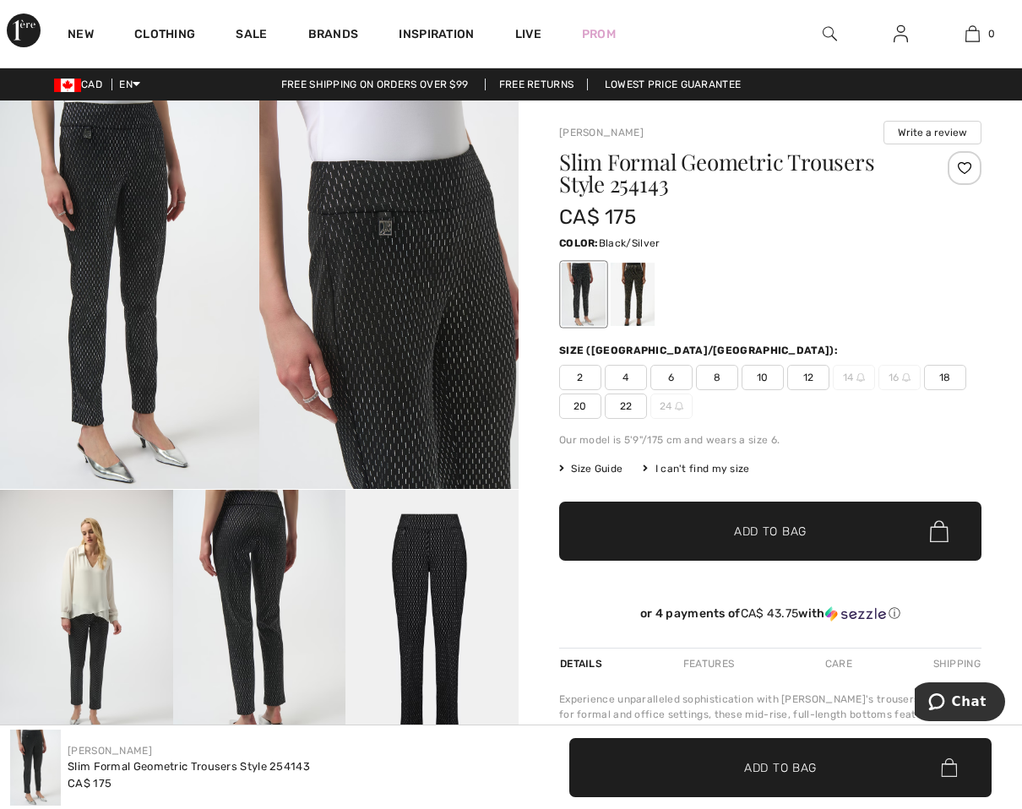
click at [695, 469] on div "I can't find my size" at bounding box center [696, 468] width 106 height 15
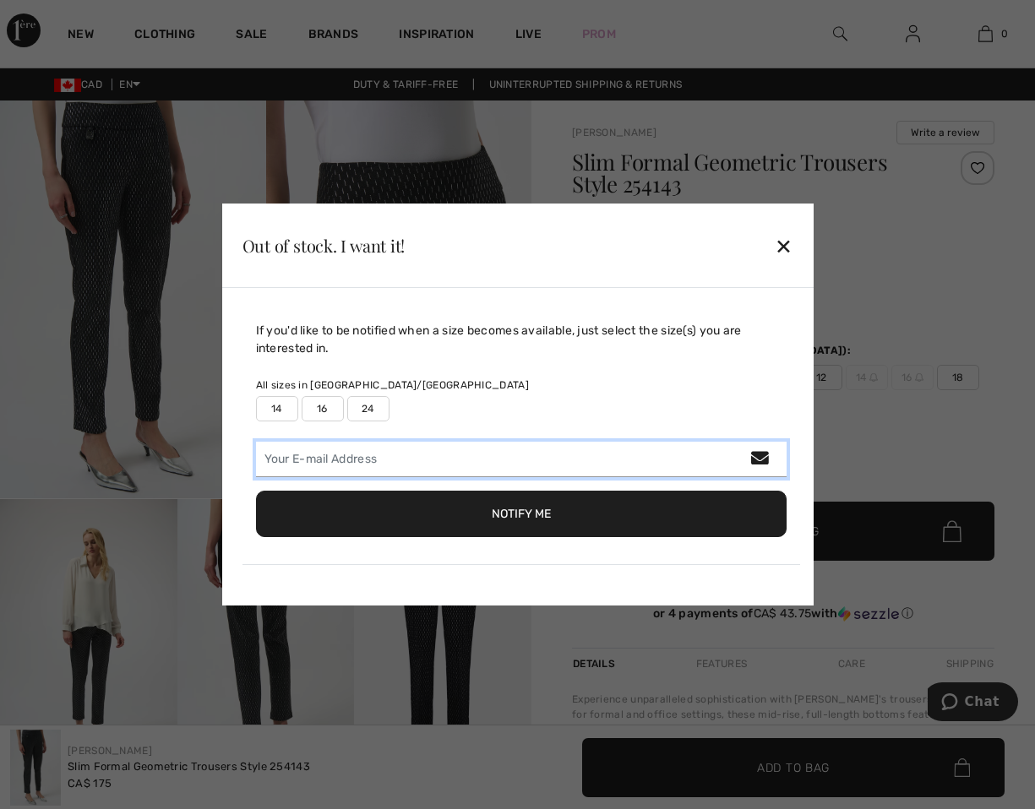
paste input "[EMAIL_ADDRESS][DOMAIN_NAME]"
type input "[EMAIL_ADDRESS][DOMAIN_NAME]"
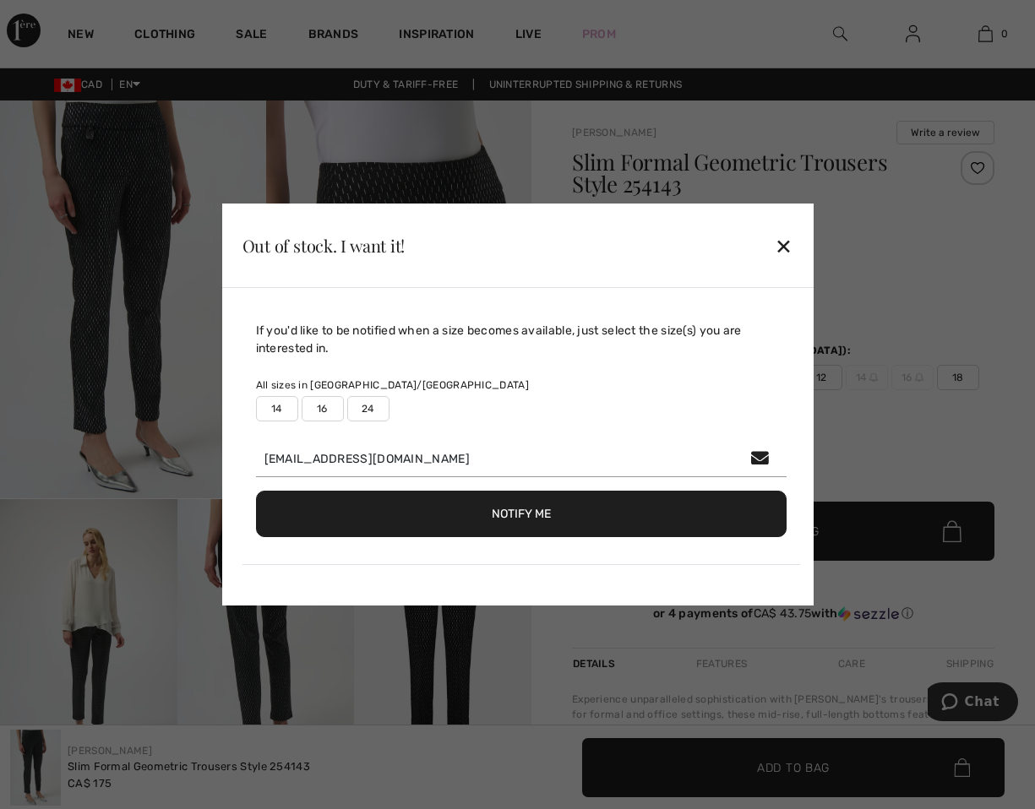
click at [291, 411] on label "14" at bounding box center [277, 408] width 42 height 25
click at [637, 507] on button "Notify Me" at bounding box center [521, 514] width 531 height 46
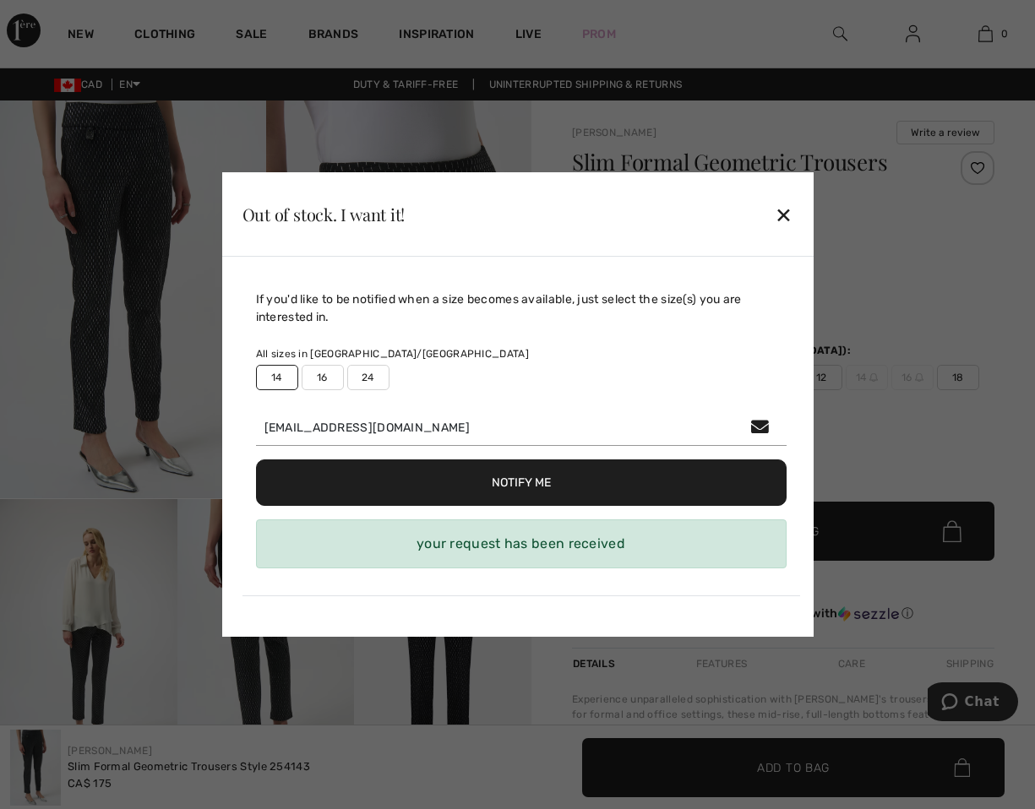
click at [784, 210] on div "✕" at bounding box center [784, 214] width 18 height 35
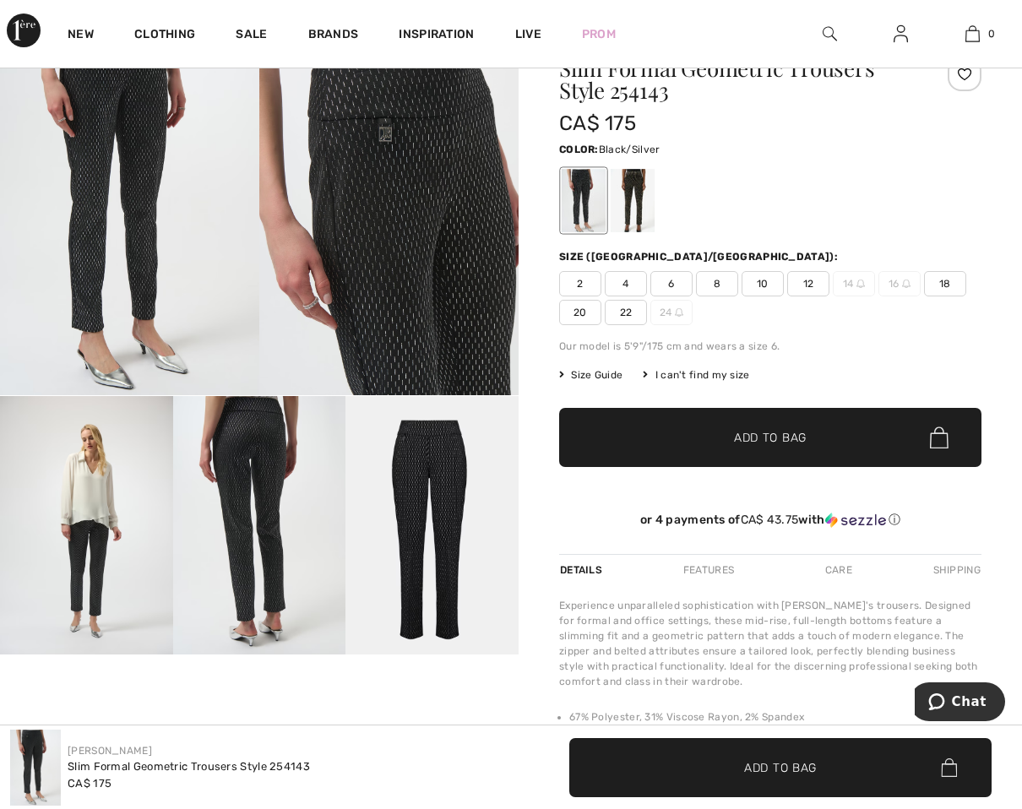
scroll to position [84, 0]
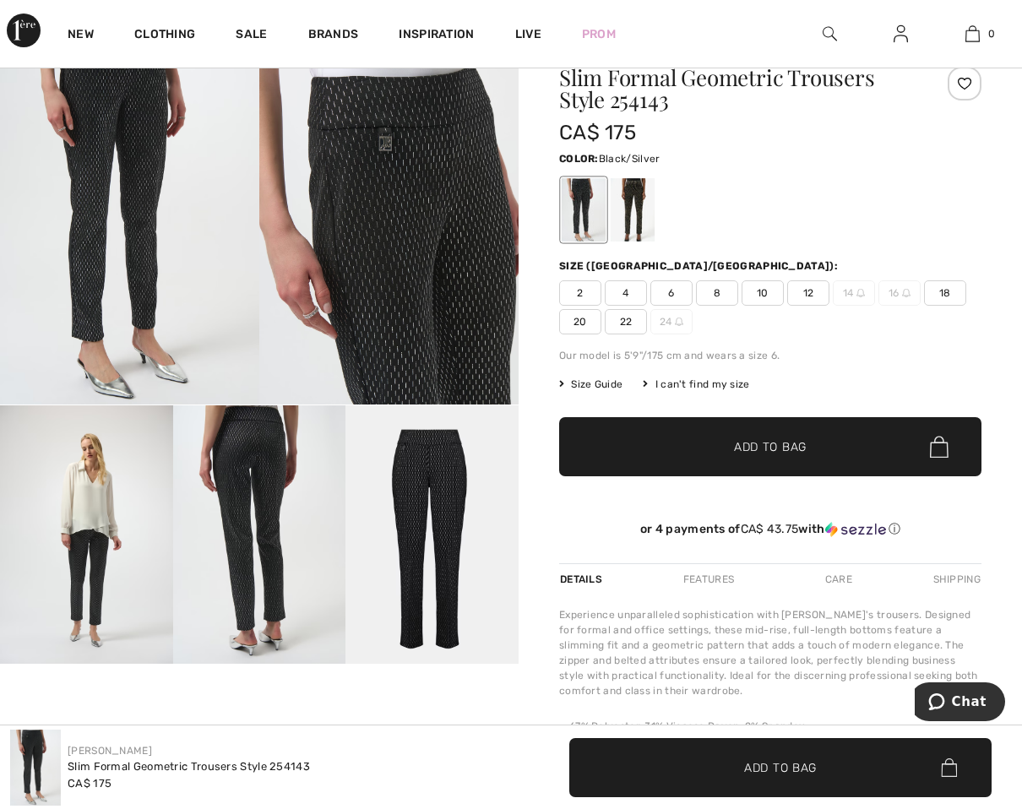
click at [115, 209] on img at bounding box center [129, 210] width 259 height 389
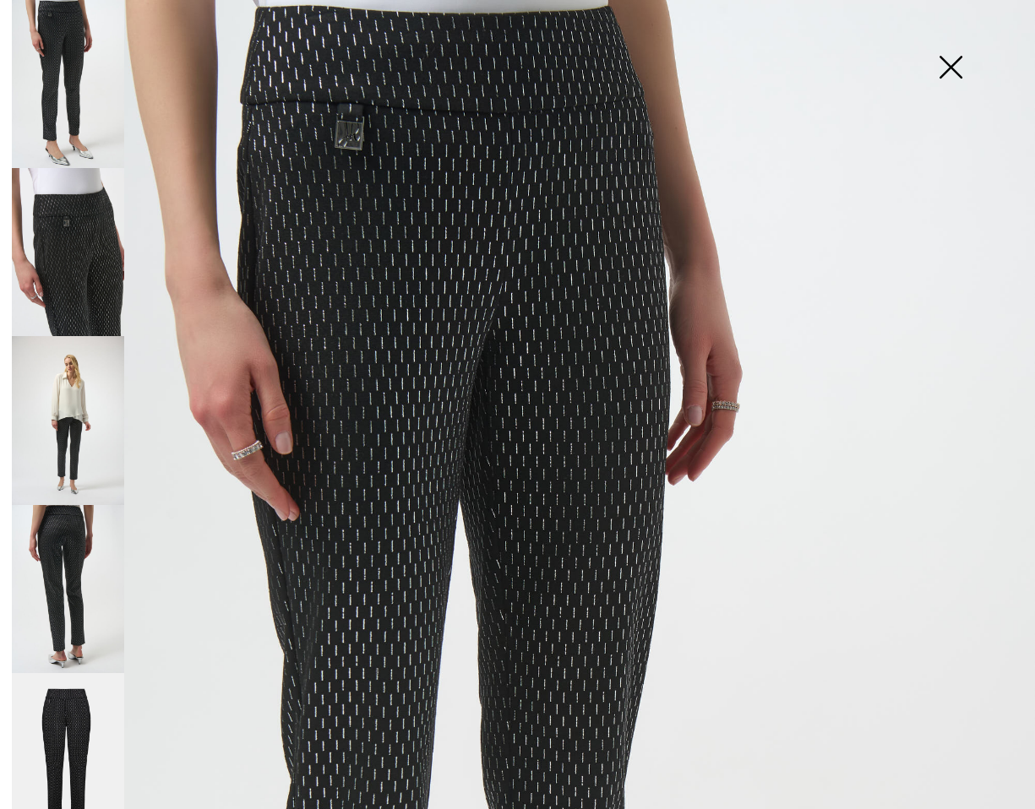
click at [77, 253] on img at bounding box center [68, 252] width 112 height 168
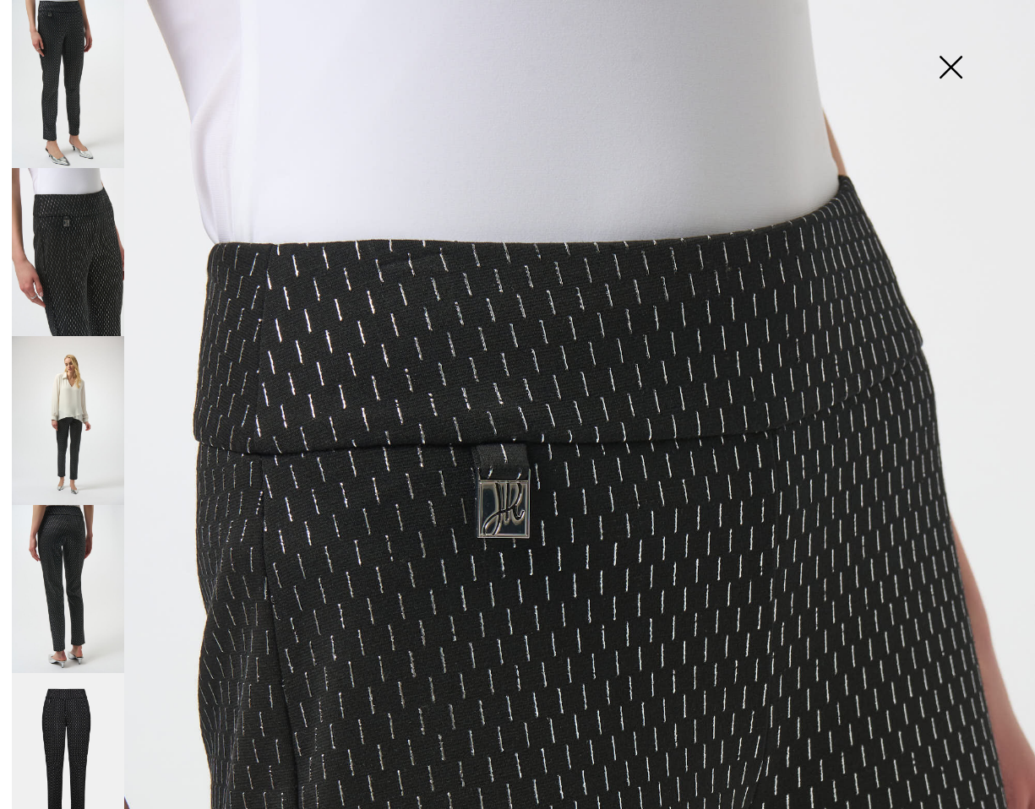
click at [947, 58] on img at bounding box center [950, 68] width 84 height 87
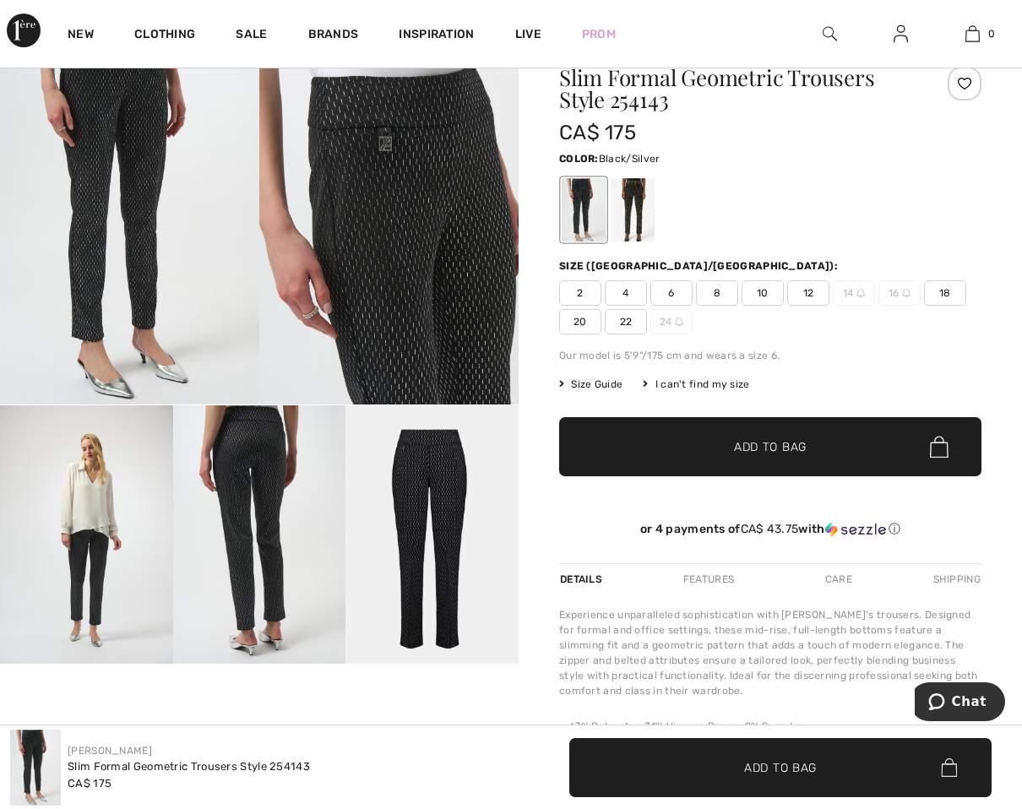
click at [151, 180] on img at bounding box center [129, 210] width 259 height 389
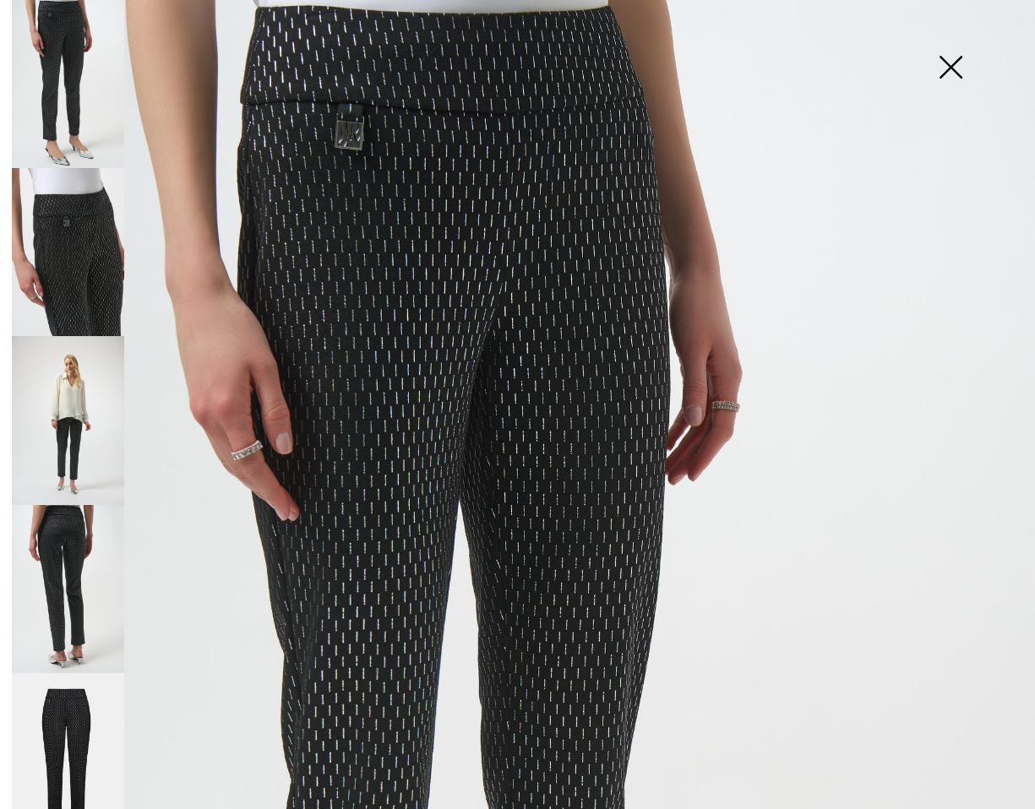
click at [950, 61] on img at bounding box center [950, 68] width 84 height 87
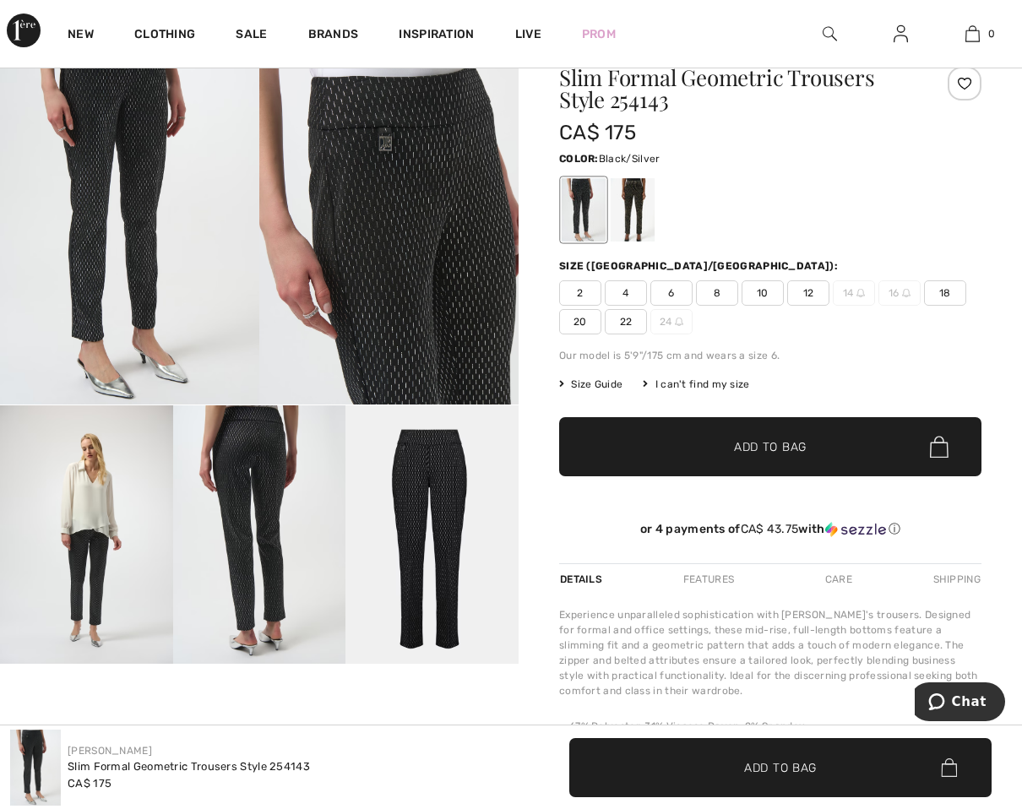
click at [830, 30] on img at bounding box center [830, 34] width 14 height 20
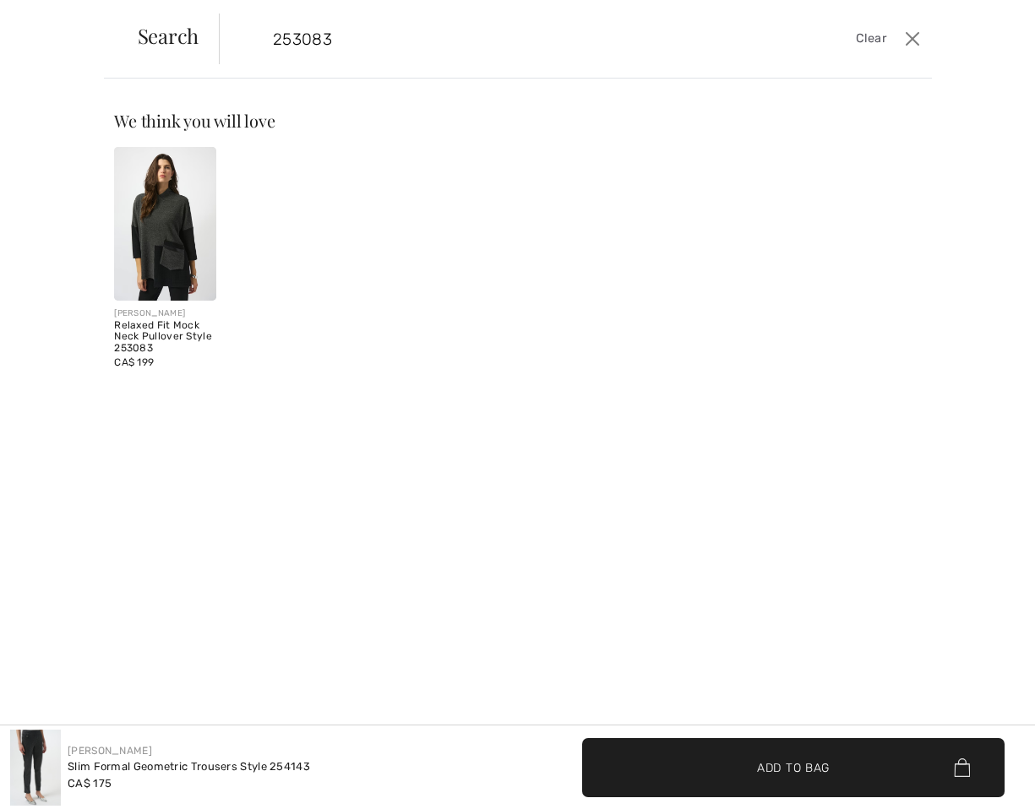
type input "253083"
click at [170, 214] on img at bounding box center [165, 224] width 102 height 154
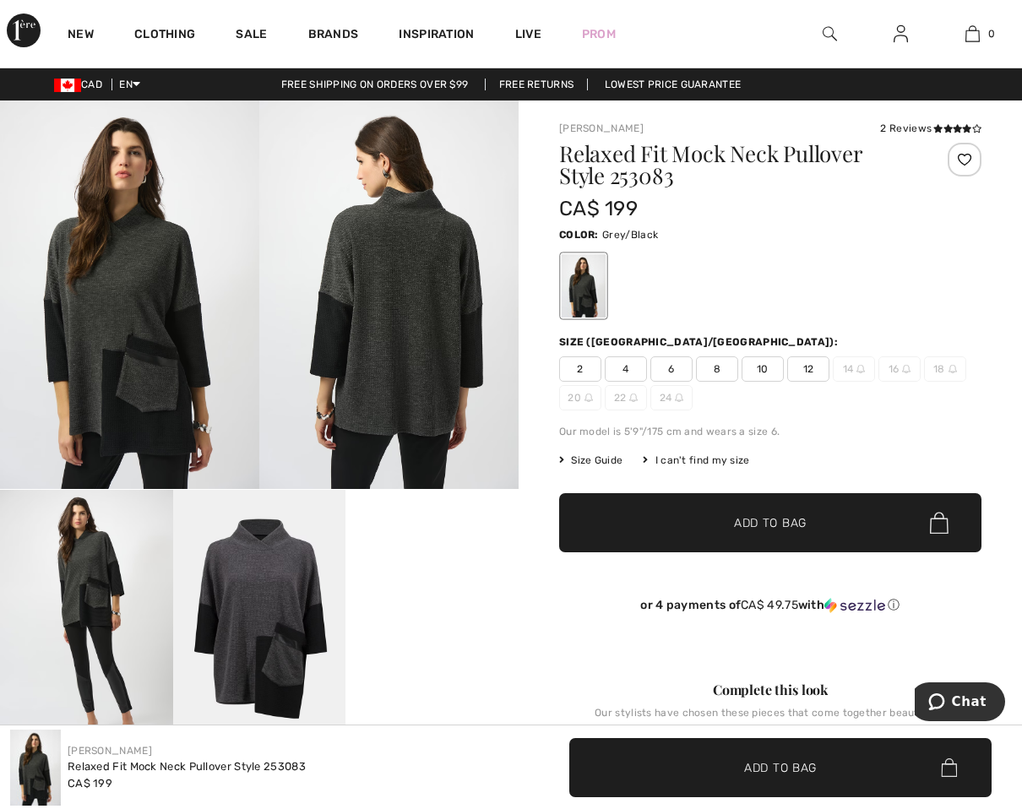
click at [643, 185] on h1 "Relaxed Fit Mock Neck Pullover Style 253083" at bounding box center [735, 165] width 352 height 44
copy h1 "253083"
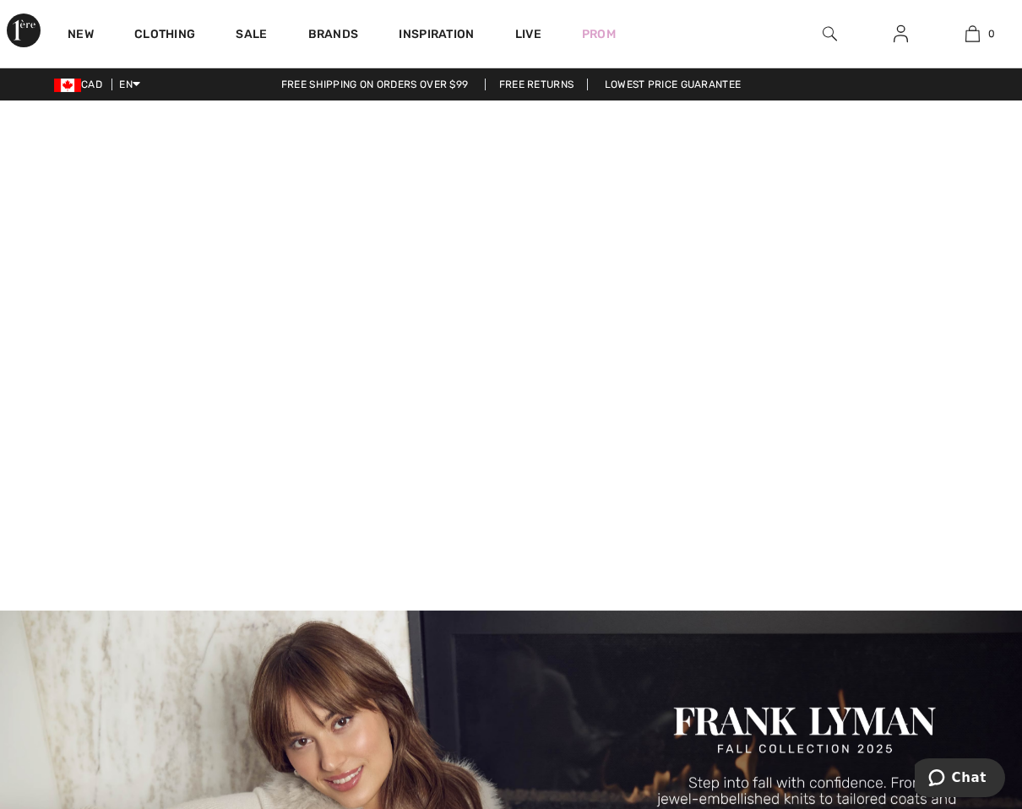
click at [16, 25] on img at bounding box center [24, 31] width 34 height 34
